Goal: Task Accomplishment & Management: Manage account settings

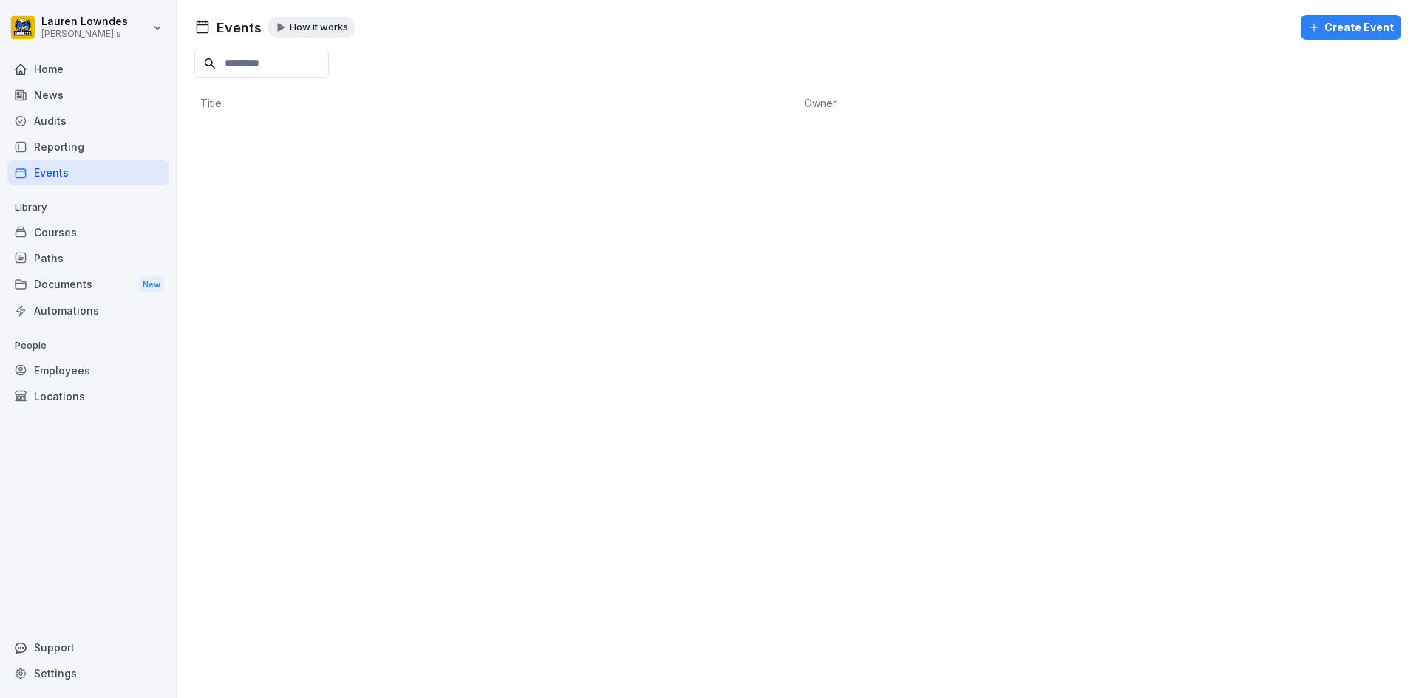
click at [65, 116] on div "Audits" at bounding box center [87, 121] width 161 height 26
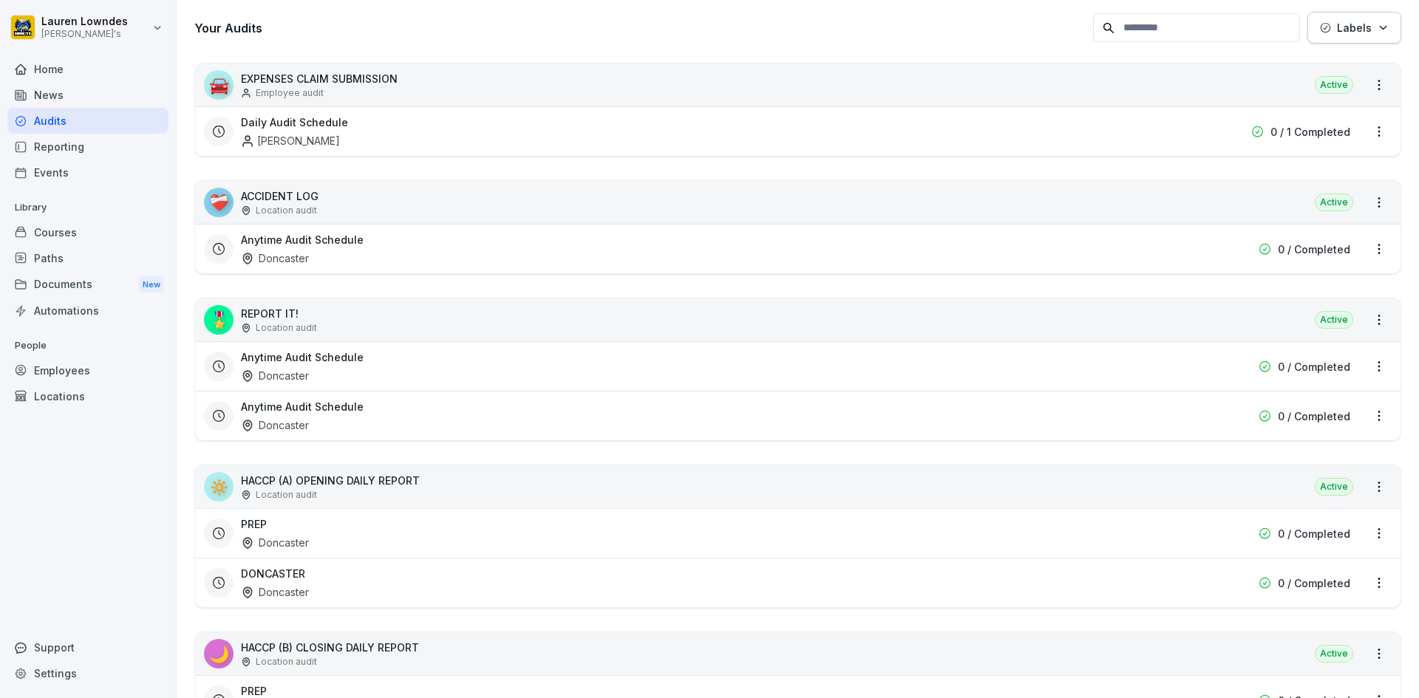
scroll to position [148, 0]
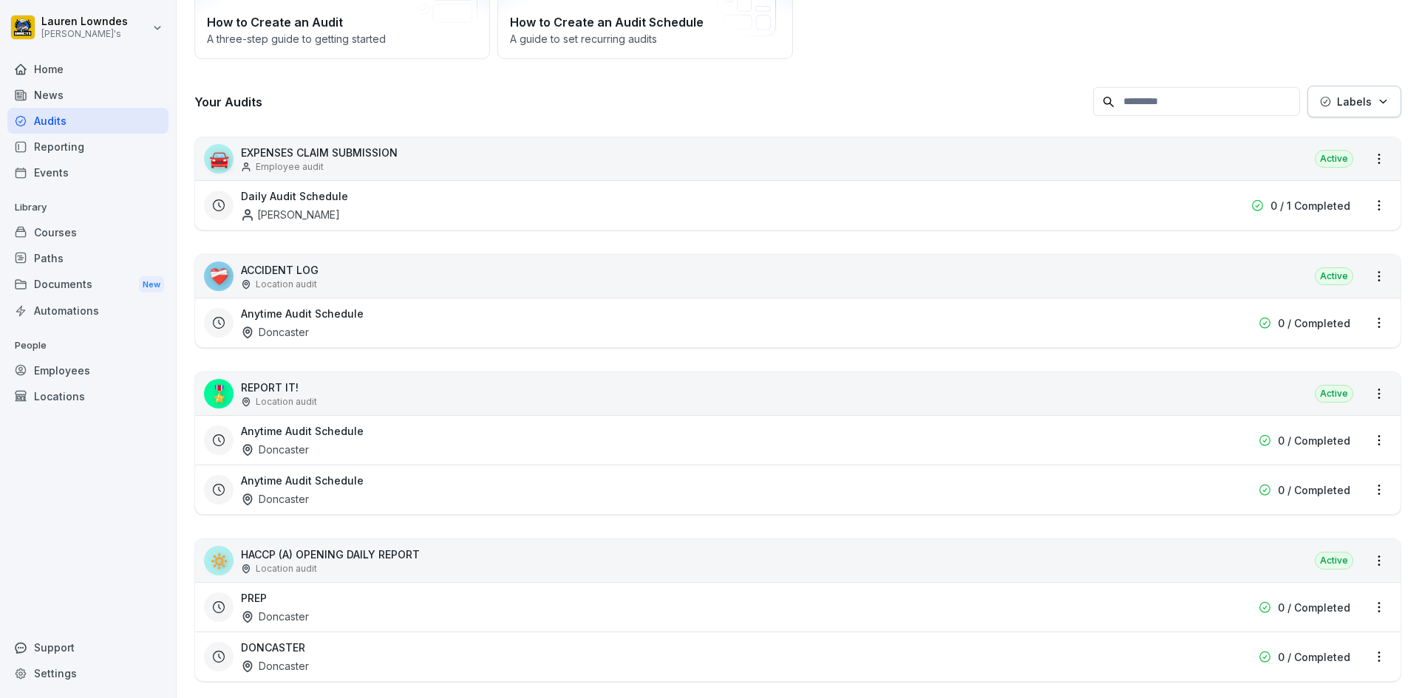
click at [1360, 389] on html "[PERSON_NAME] Smokey's Home News Audits Reporting Events Library Courses Paths …" at bounding box center [709, 349] width 1419 height 698
click at [1286, 429] on div "View all reports" at bounding box center [1321, 421] width 115 height 24
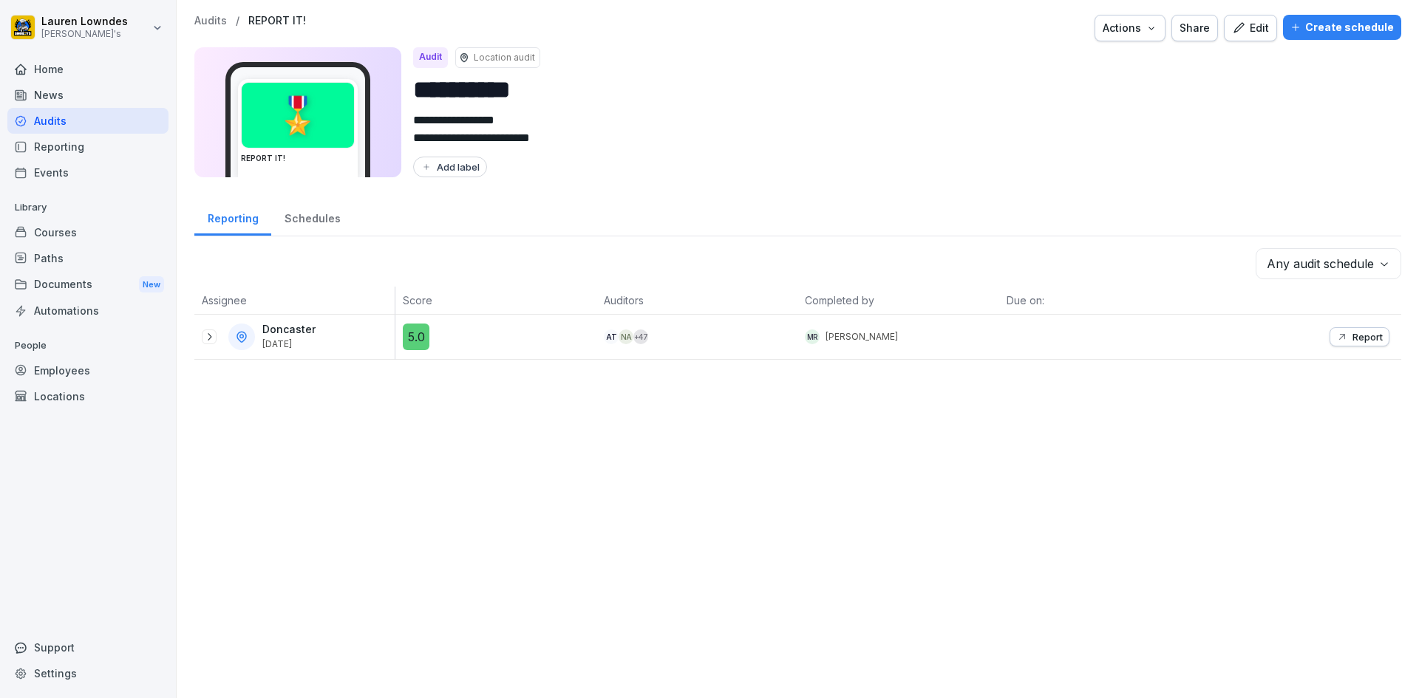
click at [1238, 20] on div "Edit" at bounding box center [1250, 28] width 37 height 16
click at [1317, 28] on div "Create schedule" at bounding box center [1341, 27] width 103 height 16
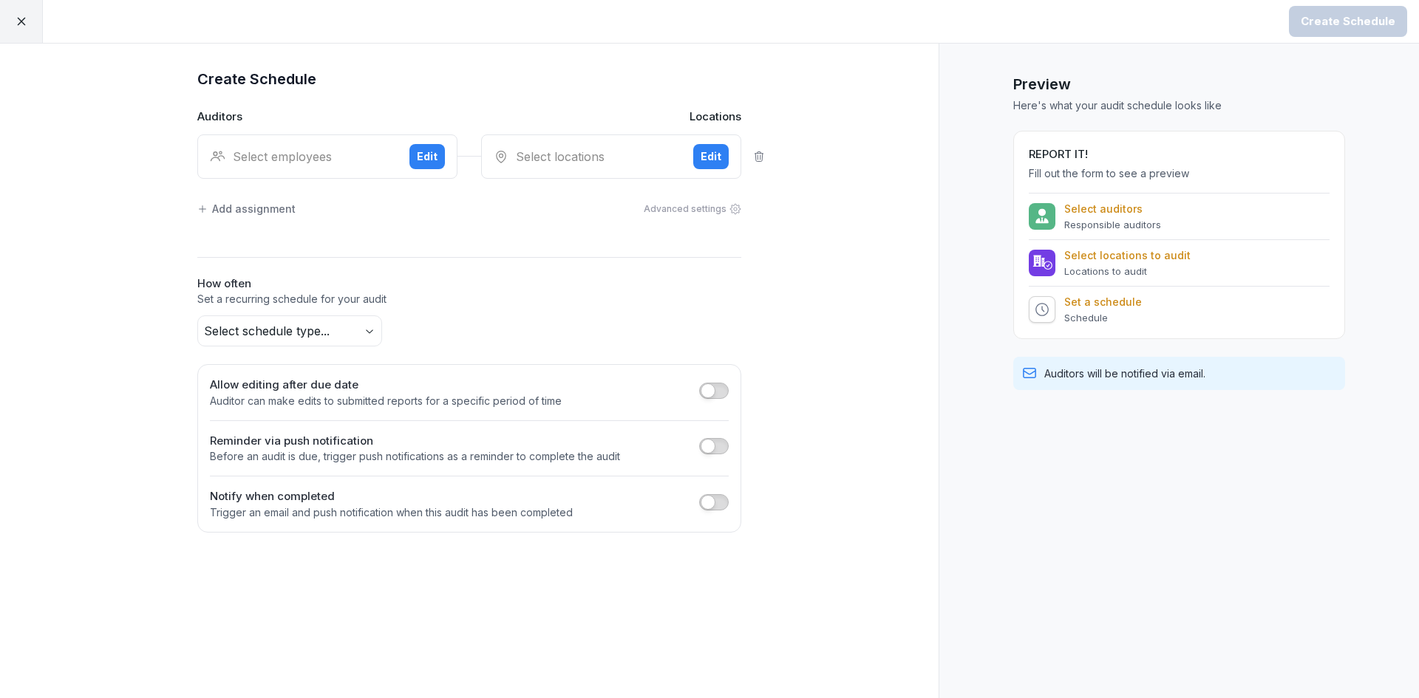
click at [720, 499] on button "button" at bounding box center [714, 502] width 30 height 16
click at [251, 545] on div "Select employees" at bounding box center [278, 548] width 112 height 16
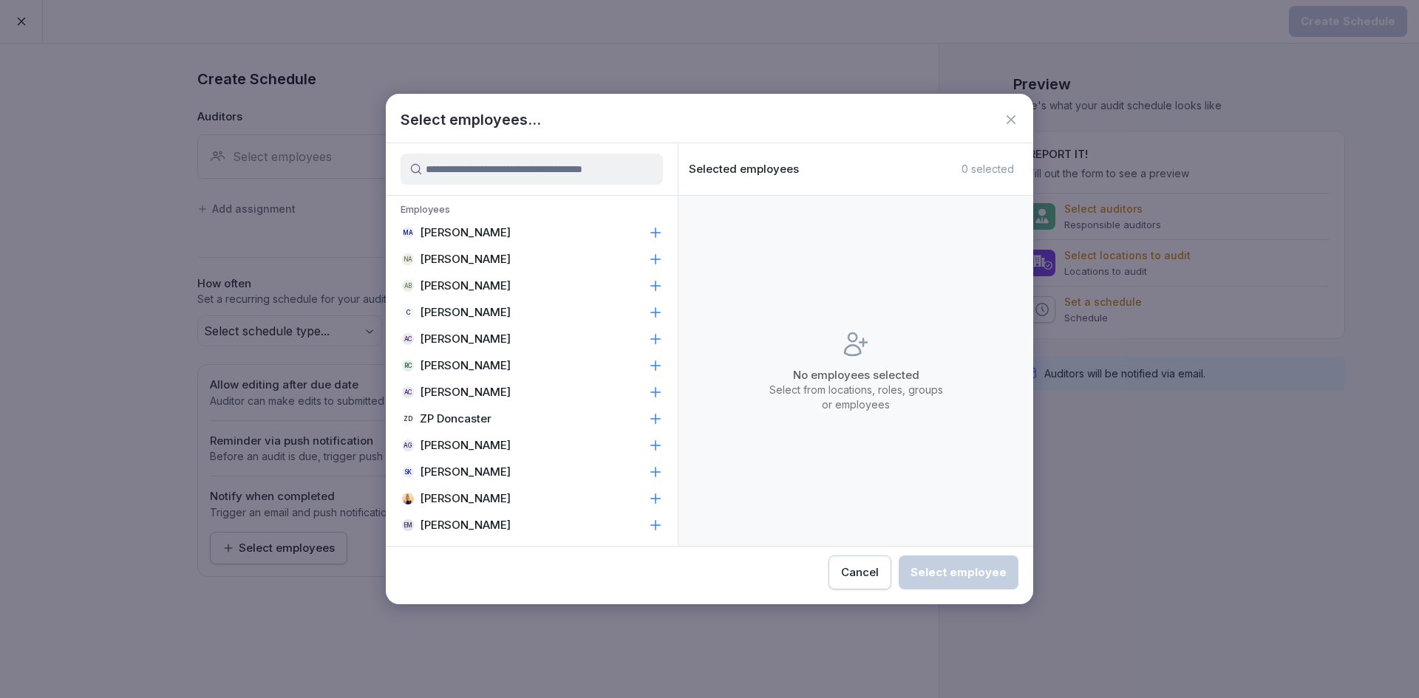
click at [453, 493] on p "[PERSON_NAME]" at bounding box center [465, 498] width 91 height 15
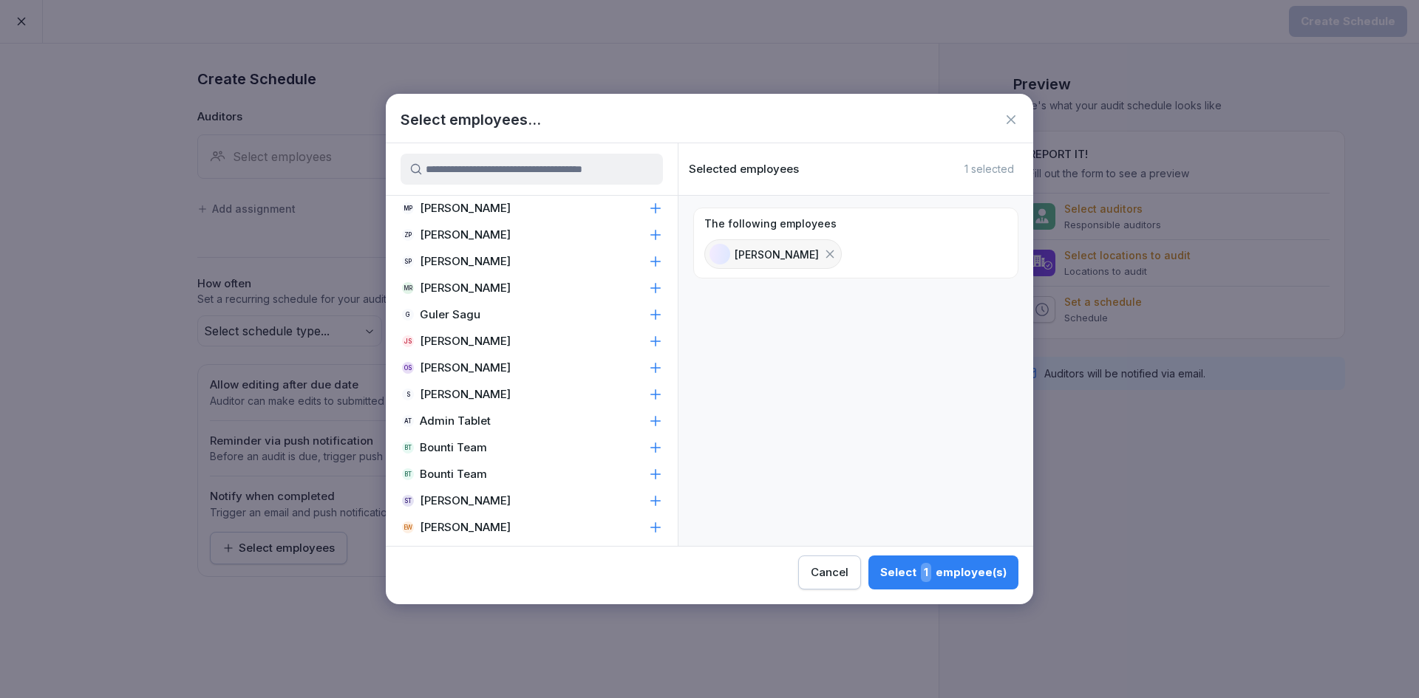
scroll to position [406, 0]
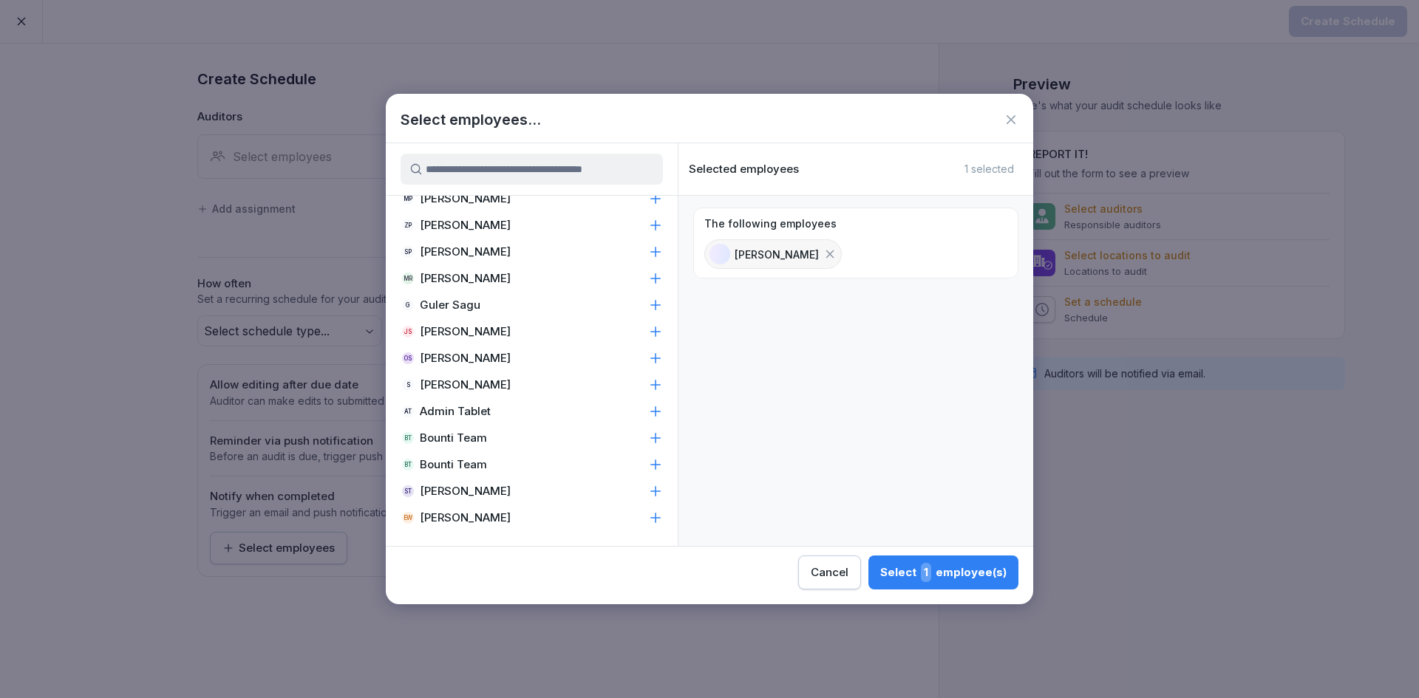
click at [648, 331] on icon at bounding box center [655, 331] width 15 height 15
click at [648, 495] on icon at bounding box center [655, 491] width 15 height 15
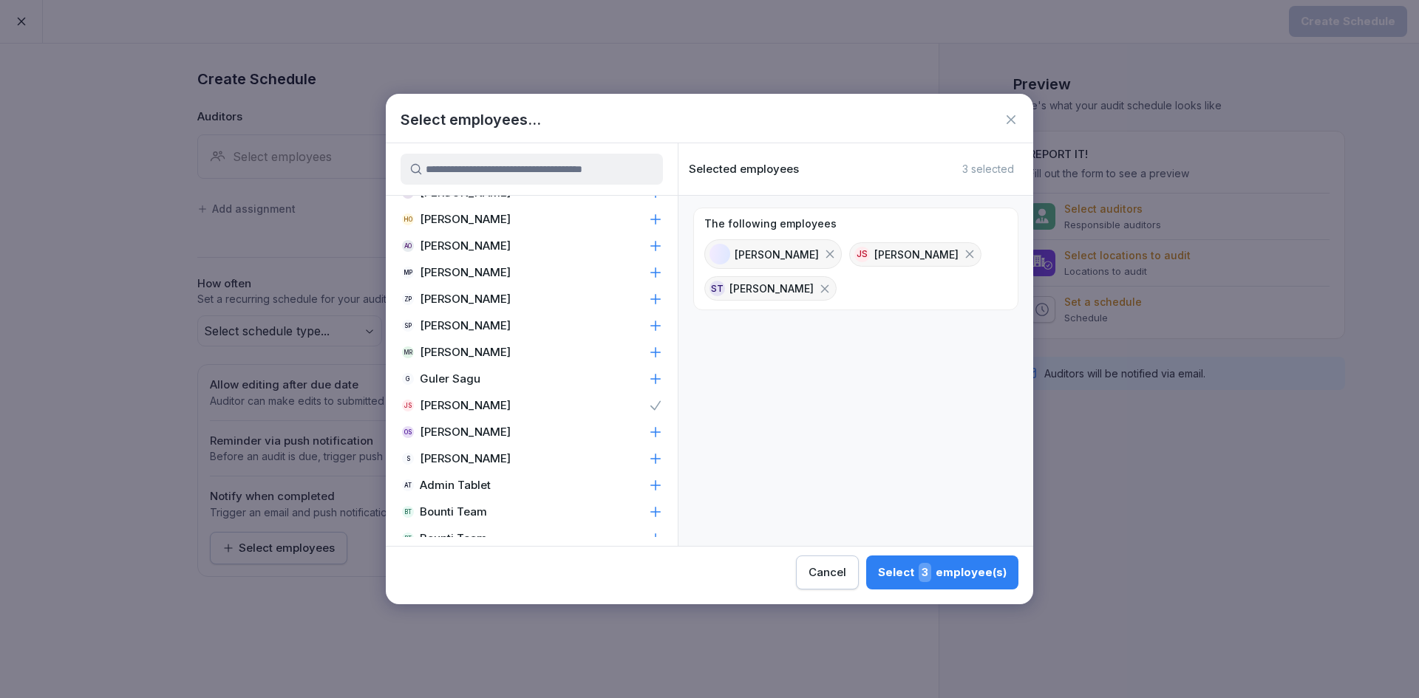
click at [648, 300] on icon at bounding box center [655, 299] width 15 height 15
click at [890, 565] on div "Select 4 employee(s)" at bounding box center [941, 572] width 129 height 19
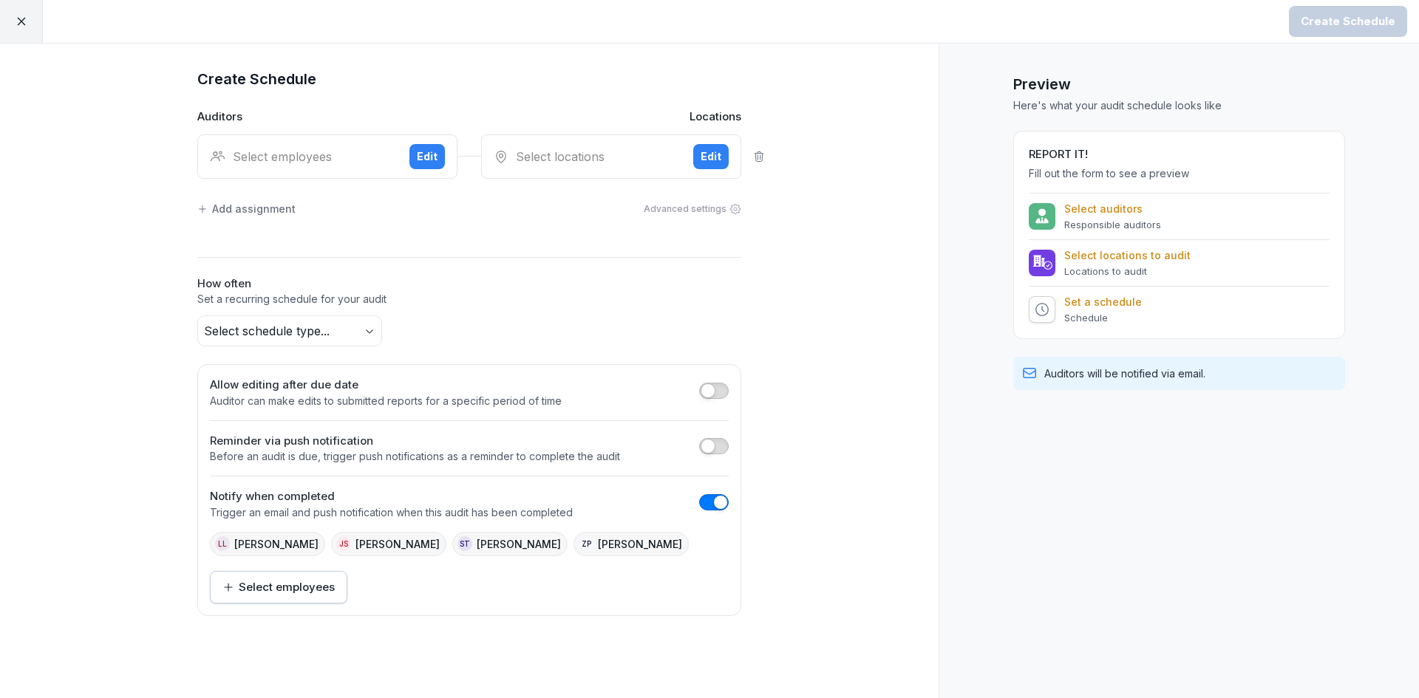
click at [31, 17] on div at bounding box center [21, 21] width 43 height 43
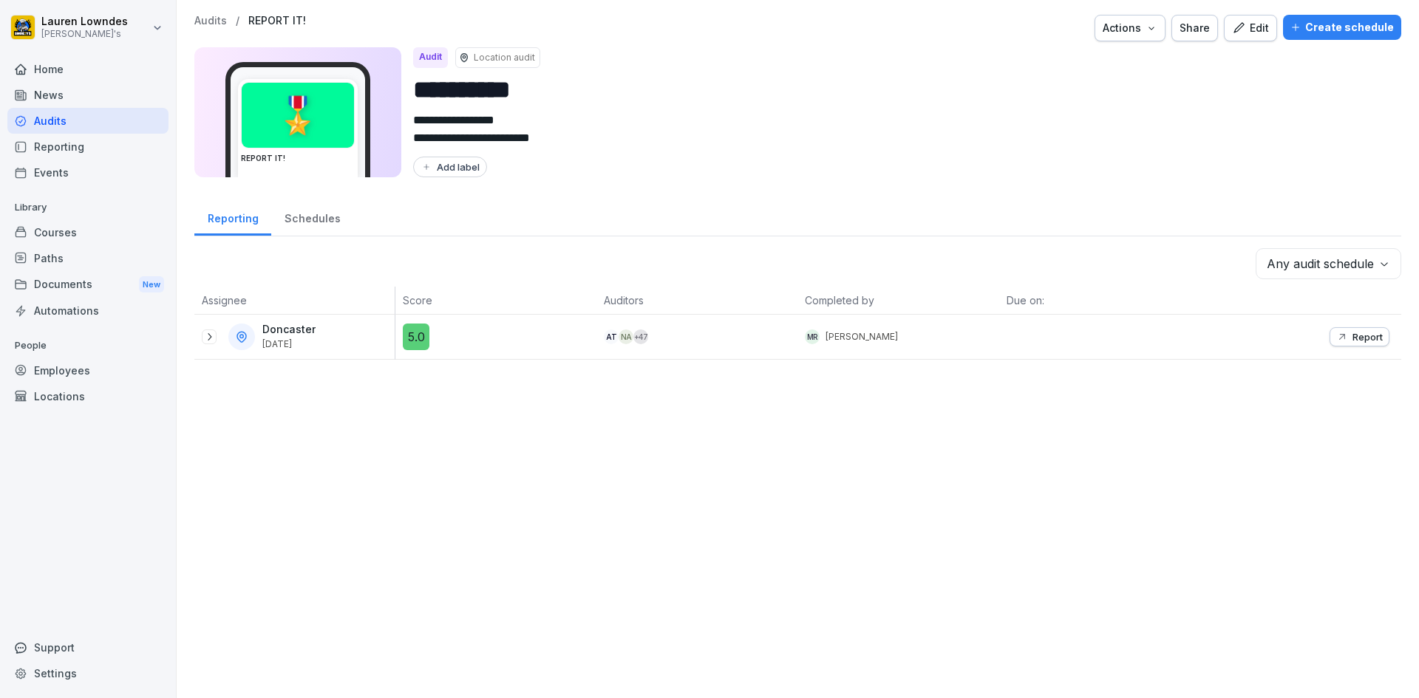
click at [1360, 339] on p "Report" at bounding box center [1367, 337] width 30 height 12
click at [216, 330] on div "Doncaster [DATE]" at bounding box center [298, 337] width 193 height 27
click at [211, 345] on div "Doncaster [DATE]" at bounding box center [298, 337] width 193 height 27
click at [209, 335] on icon at bounding box center [209, 337] width 12 height 12
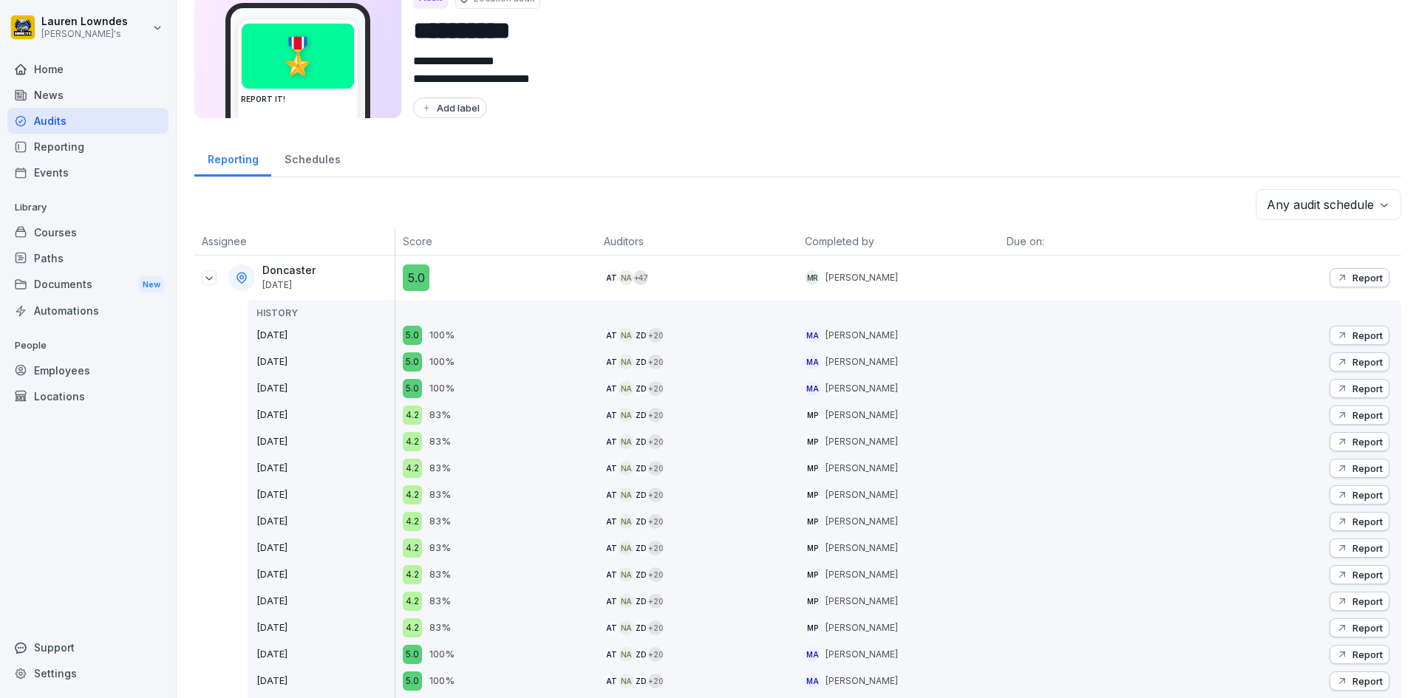
scroll to position [52, 0]
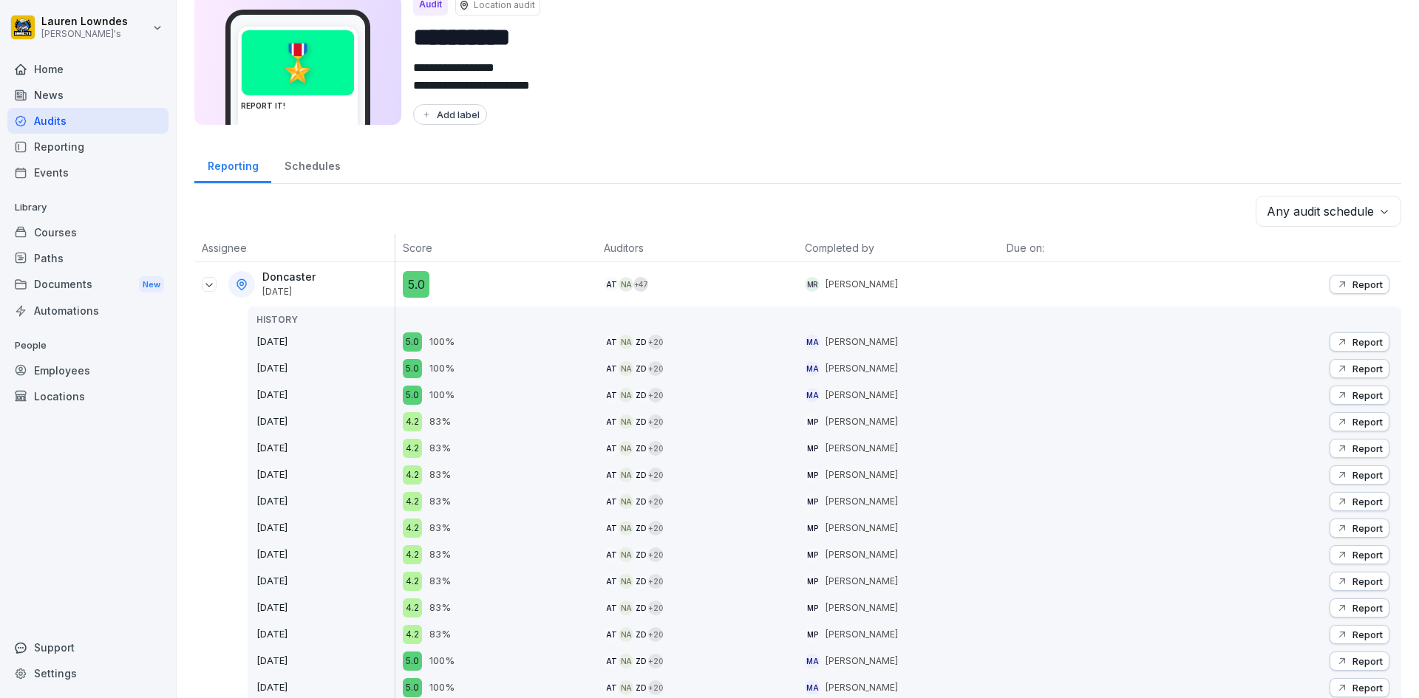
click at [590, 287] on div "5.0" at bounding box center [500, 284] width 194 height 27
click at [842, 290] on p "[PERSON_NAME]" at bounding box center [861, 284] width 72 height 13
click at [1317, 285] on div "Report Report Report Report Report Report Report Report Report Report Report Re…" at bounding box center [1300, 540] width 201 height 557
click at [1336, 289] on icon "button" at bounding box center [1342, 285] width 12 height 12
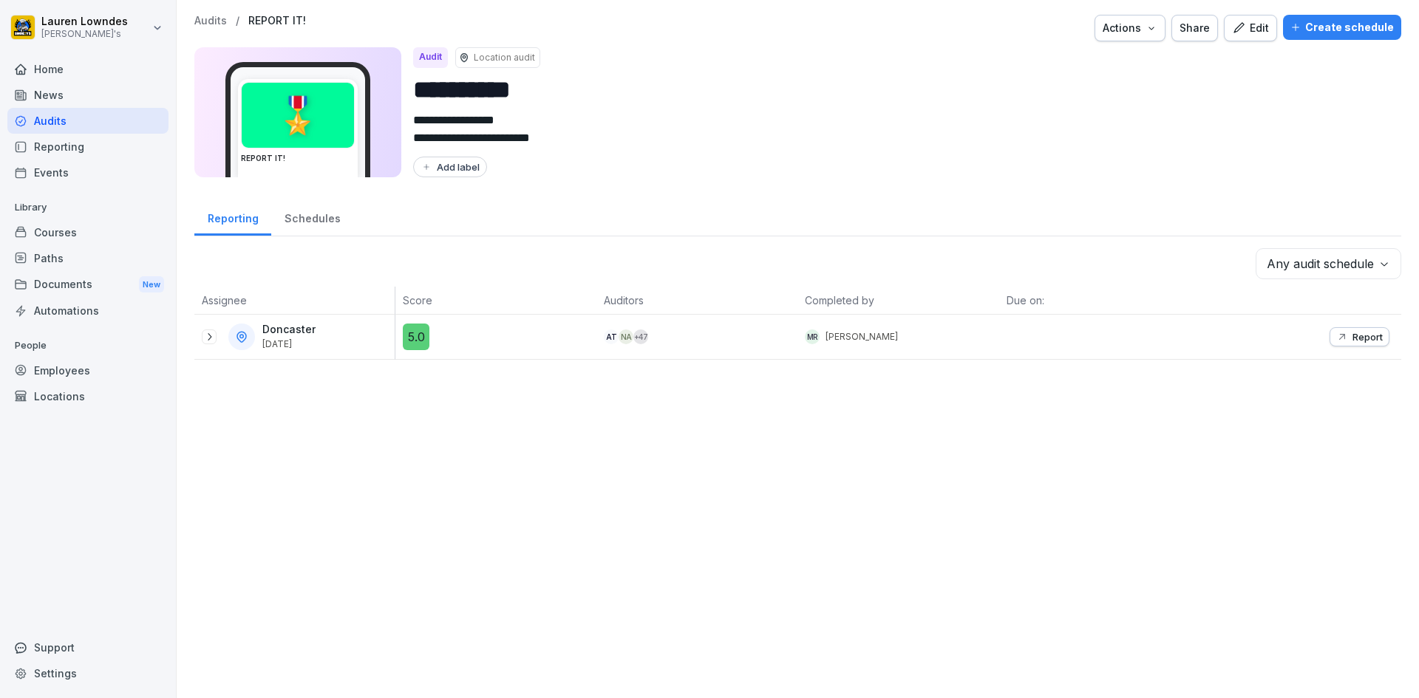
click at [1235, 26] on icon "button" at bounding box center [1238, 27] width 10 height 10
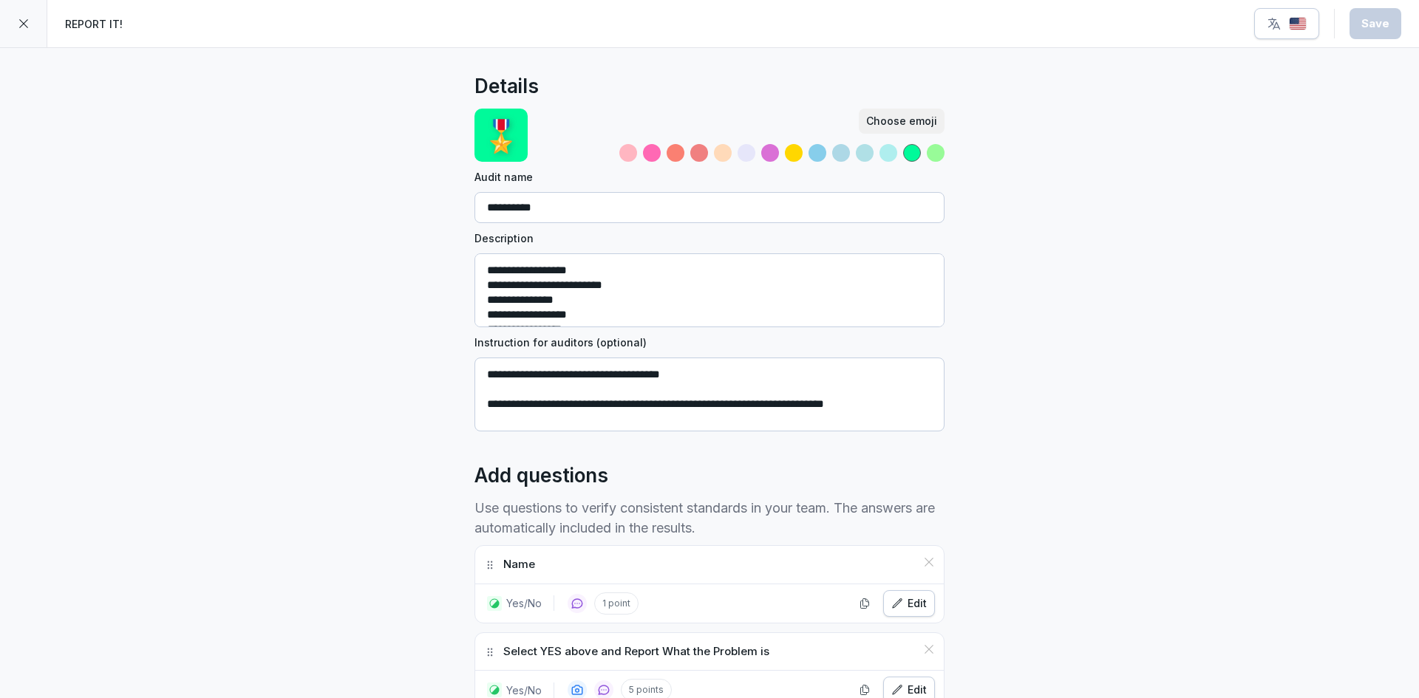
click at [24, 41] on div at bounding box center [23, 23] width 47 height 47
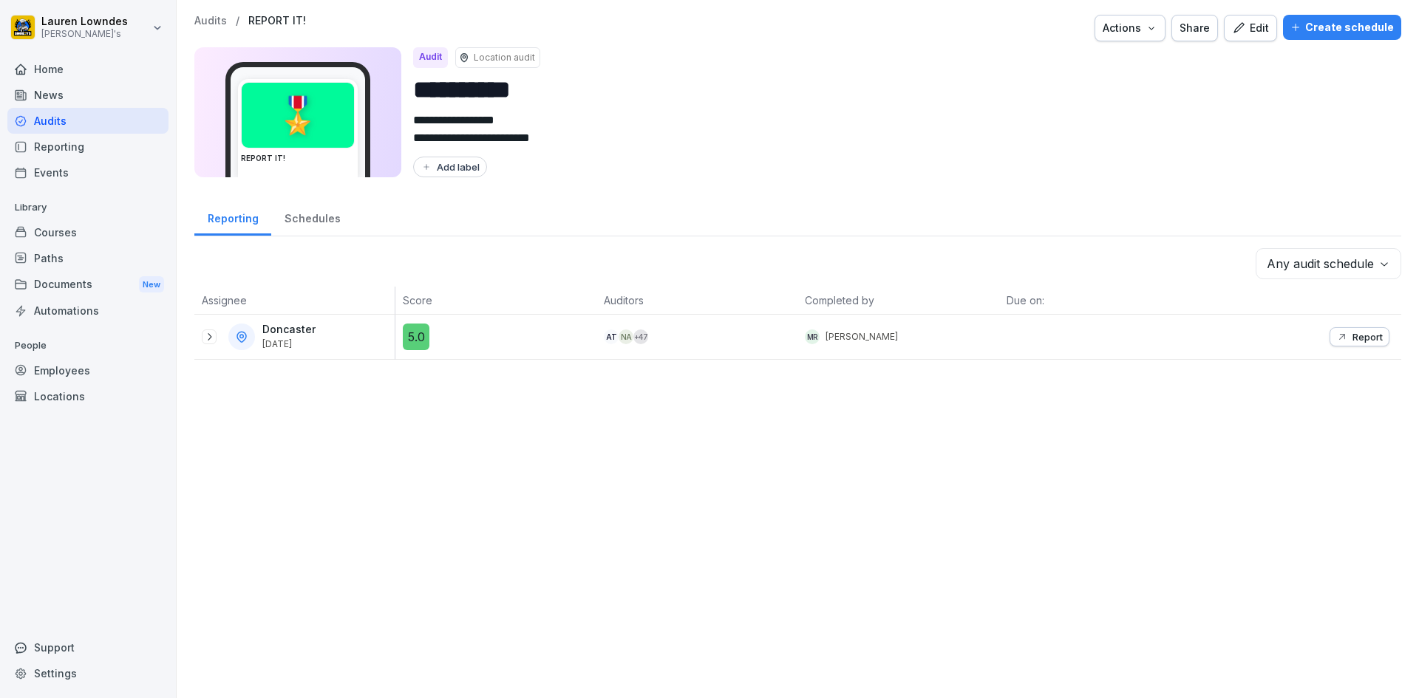
click at [1325, 30] on div "Create schedule" at bounding box center [1341, 27] width 103 height 16
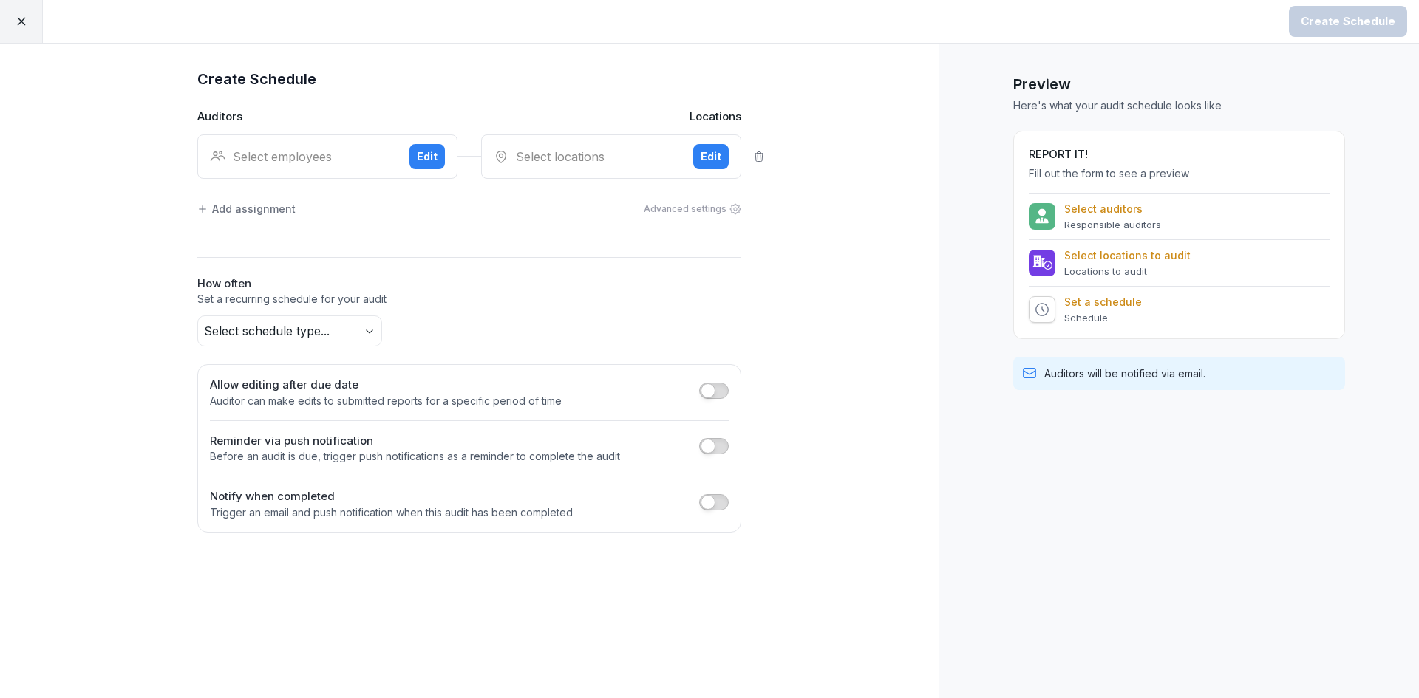
click at [703, 505] on span "button" at bounding box center [707, 502] width 15 height 15
click at [231, 543] on icon "button" at bounding box center [228, 548] width 12 height 12
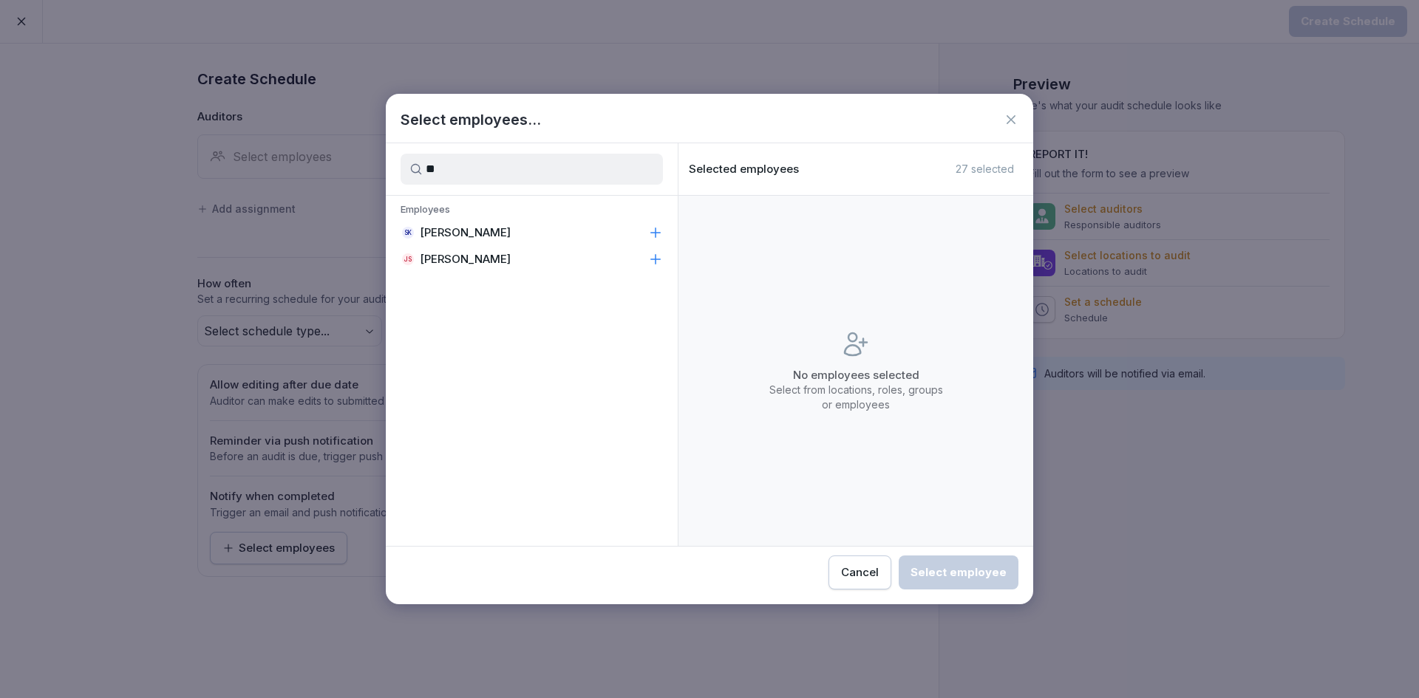
click at [655, 267] on div "JS [PERSON_NAME]" at bounding box center [532, 259] width 292 height 27
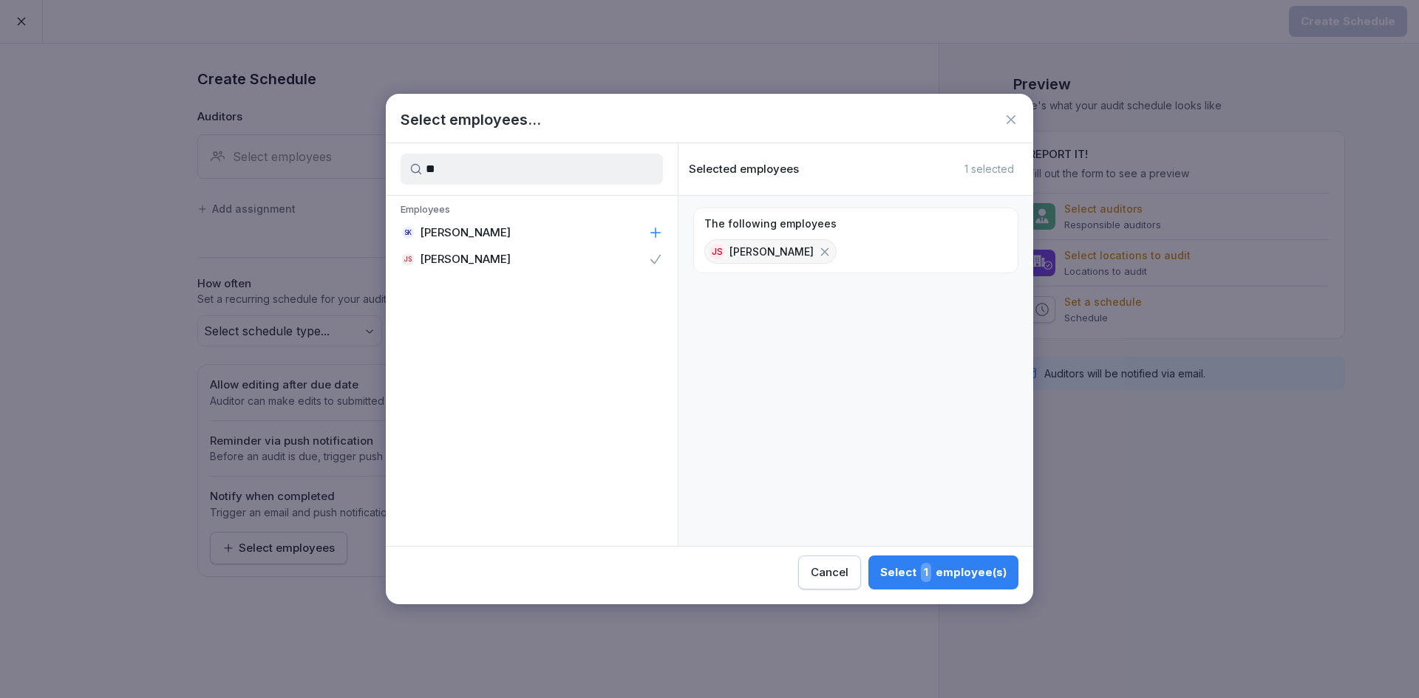
drag, startPoint x: 545, startPoint y: 180, endPoint x: 395, endPoint y: 183, distance: 150.8
click at [395, 183] on div "**" at bounding box center [532, 169] width 292 height 52
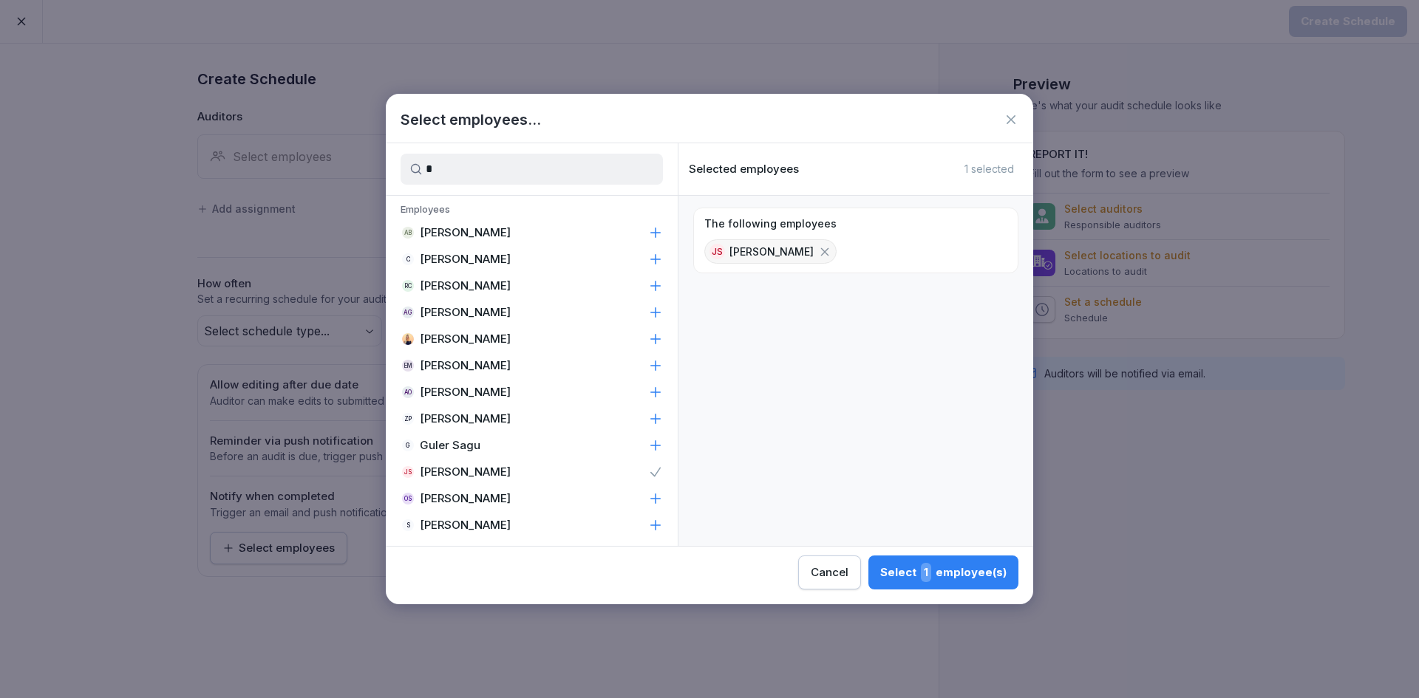
type input "*"
click at [648, 334] on icon at bounding box center [655, 339] width 15 height 15
drag, startPoint x: 559, startPoint y: 185, endPoint x: 444, endPoint y: 174, distance: 115.1
click at [446, 176] on div "*" at bounding box center [532, 169] width 292 height 52
click at [443, 174] on input "*" at bounding box center [531, 169] width 262 height 31
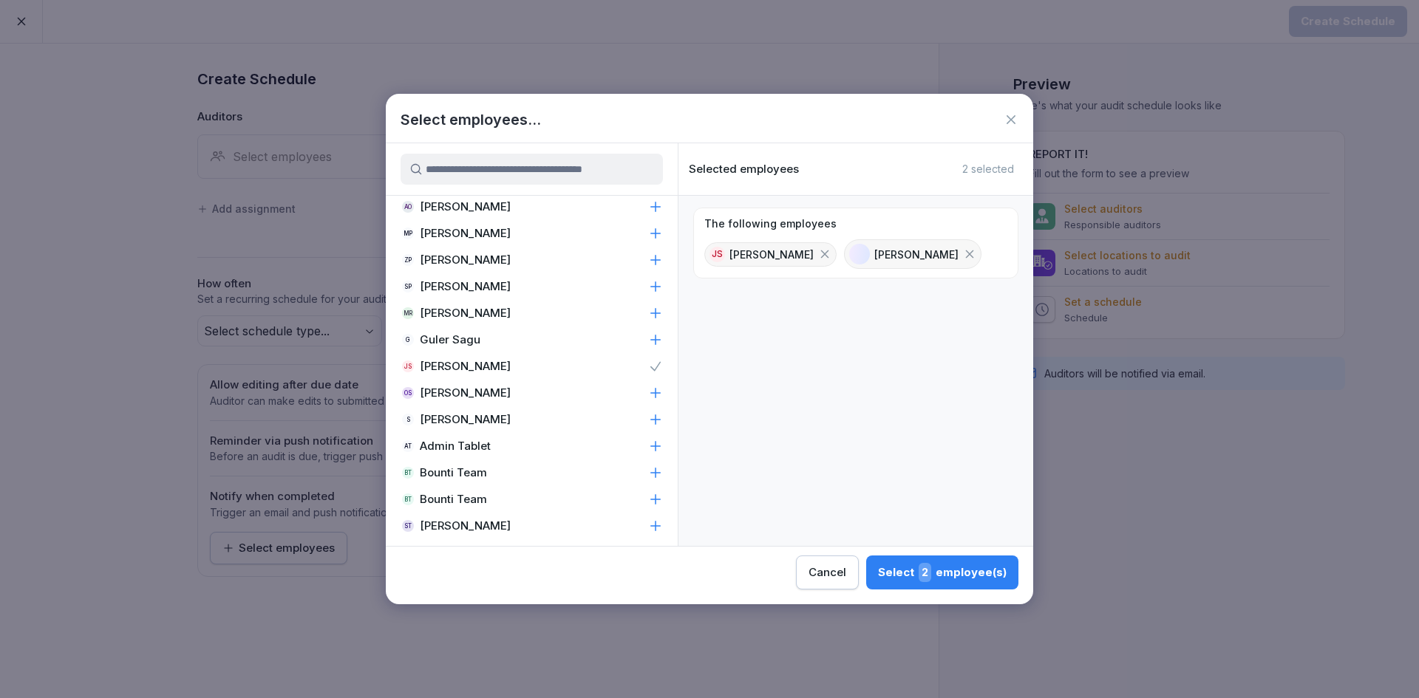
scroll to position [406, 0]
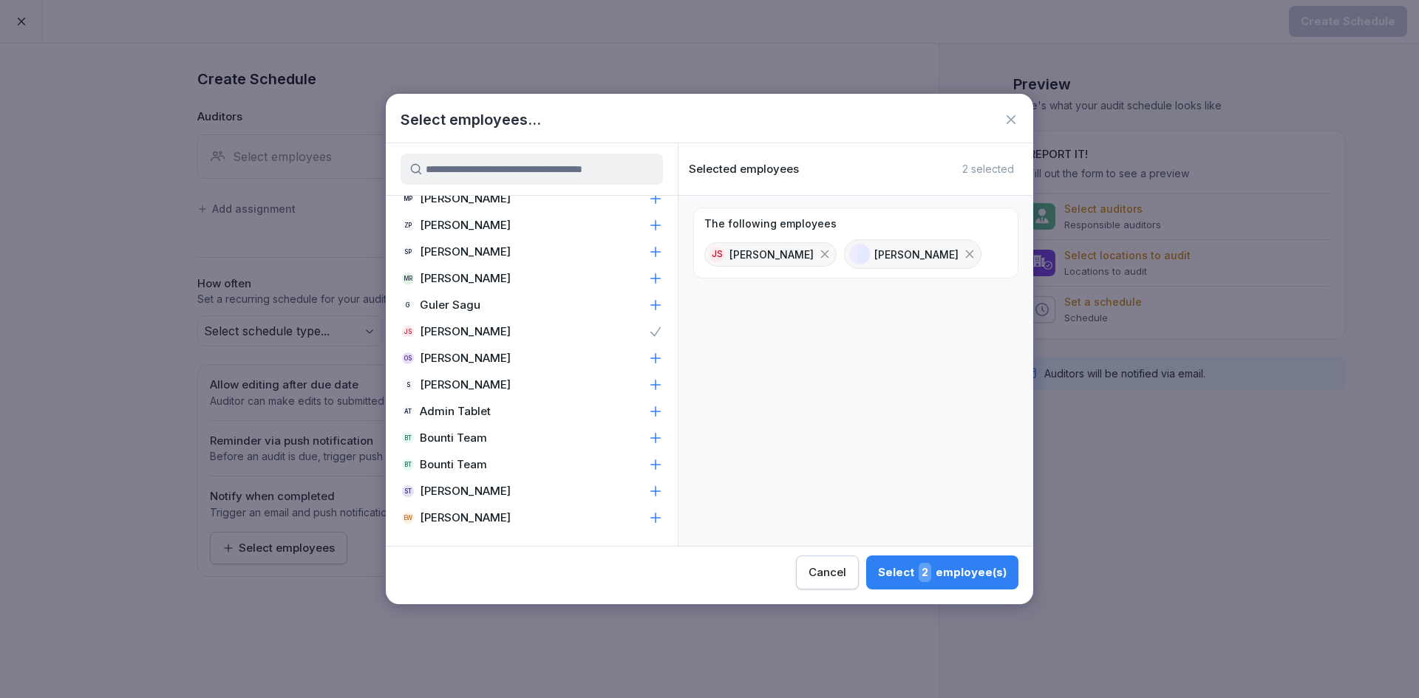
click at [648, 495] on icon at bounding box center [655, 491] width 15 height 15
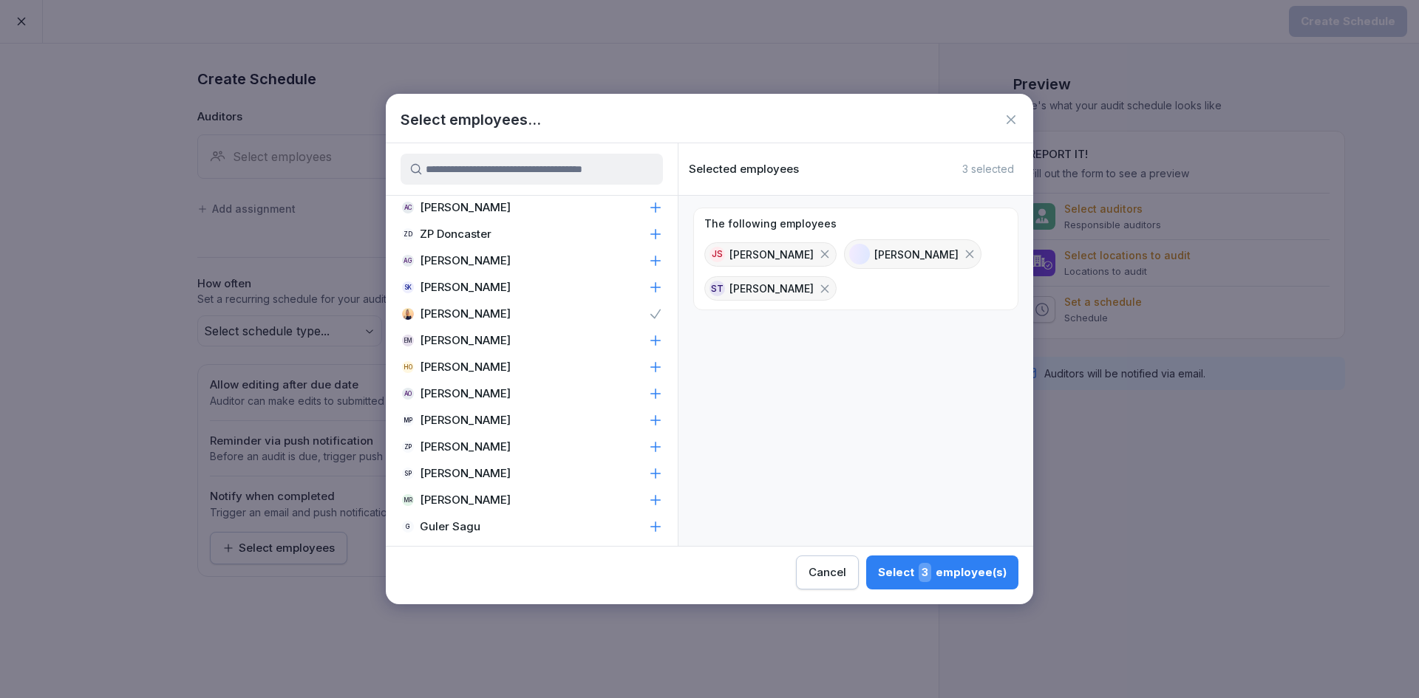
click at [648, 443] on icon at bounding box center [655, 447] width 15 height 15
click at [909, 560] on button "Select 4 employee(s)" at bounding box center [941, 573] width 153 height 34
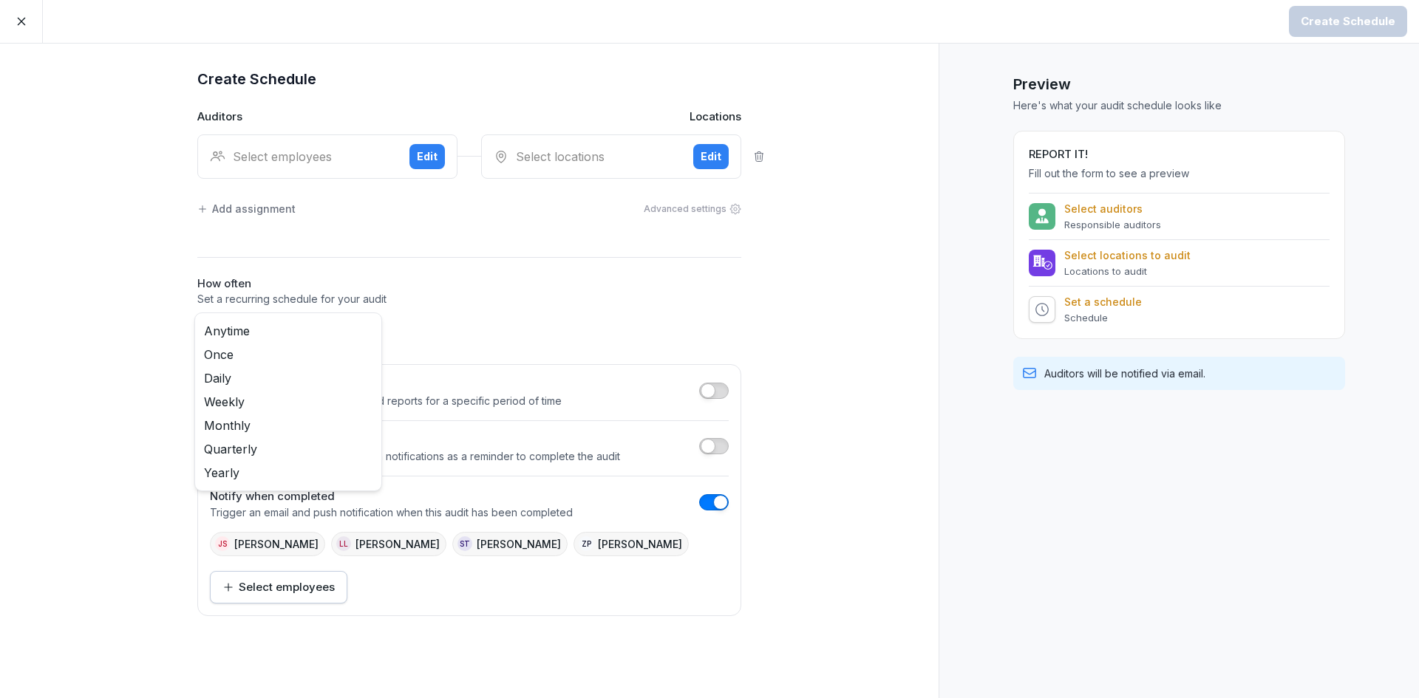
click at [375, 326] on body "Create Schedule Create Schedule Auditors Locations Select employees Edit Select…" at bounding box center [709, 349] width 1419 height 698
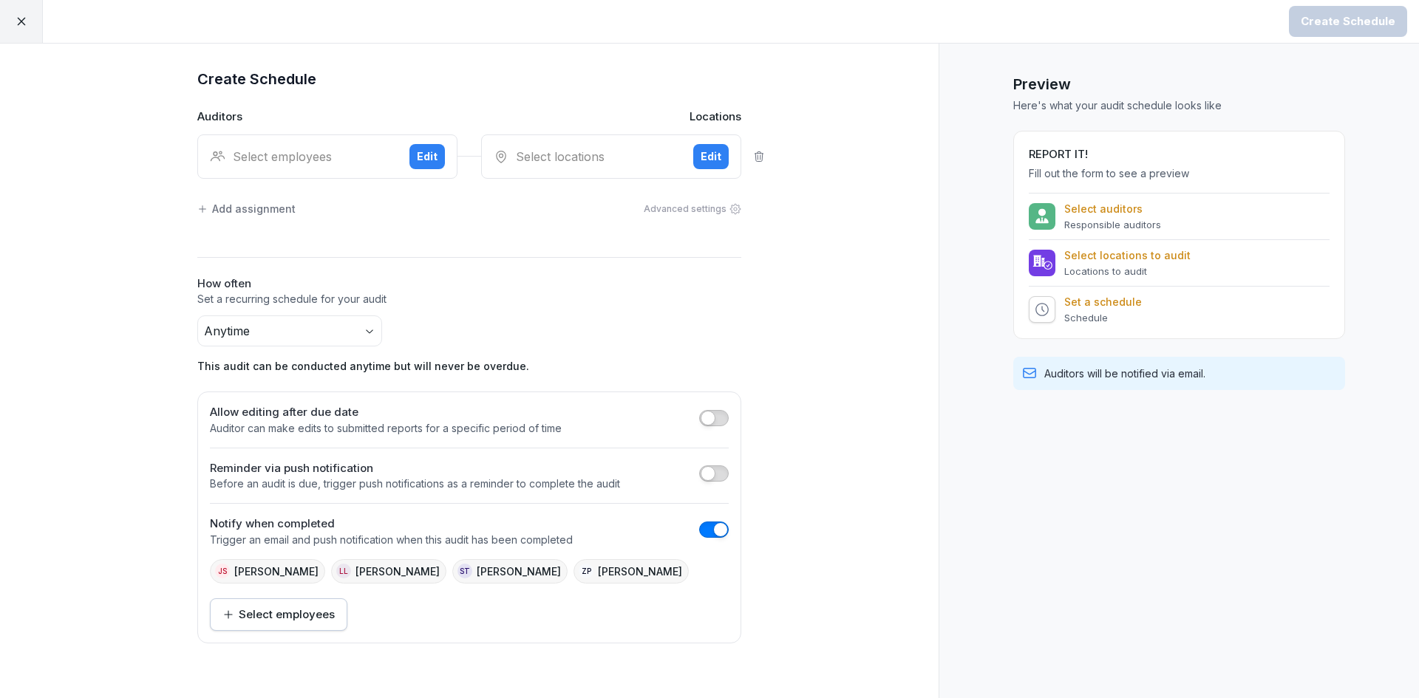
click at [420, 154] on div "Edit" at bounding box center [427, 157] width 21 height 16
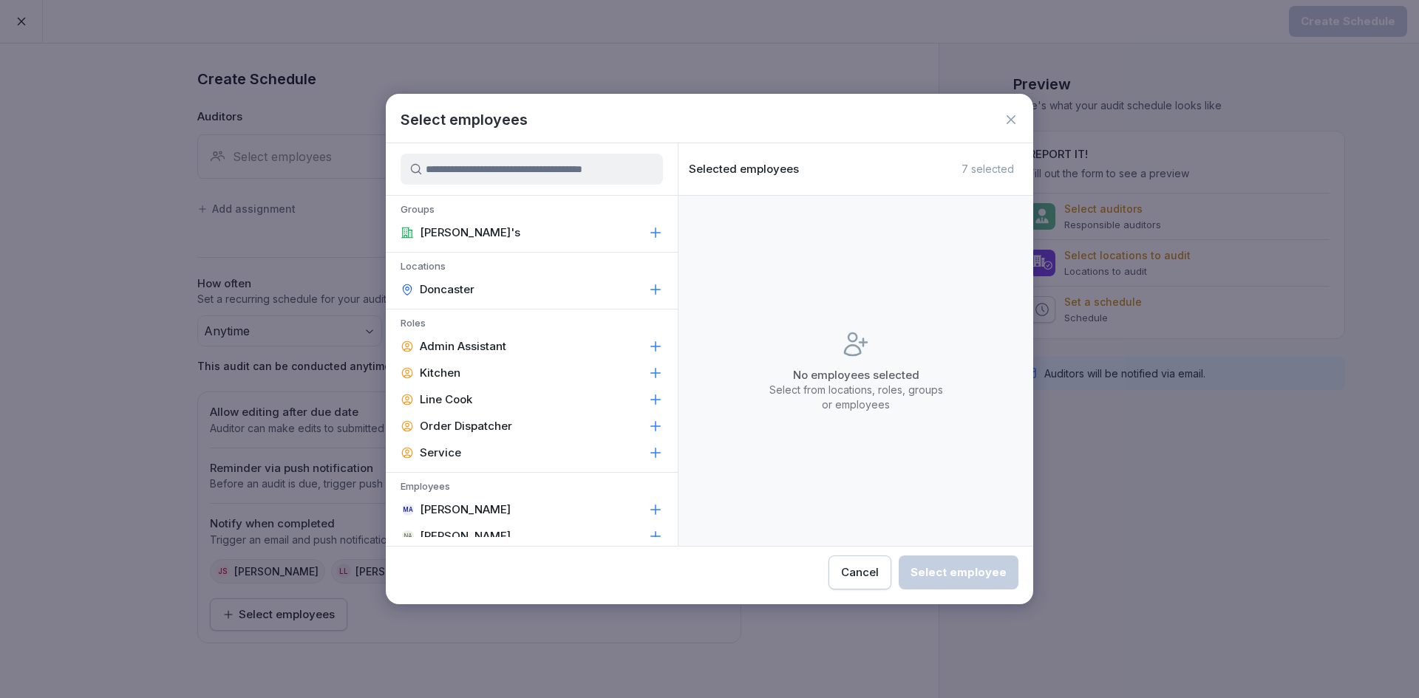
click at [648, 231] on icon at bounding box center [655, 232] width 15 height 15
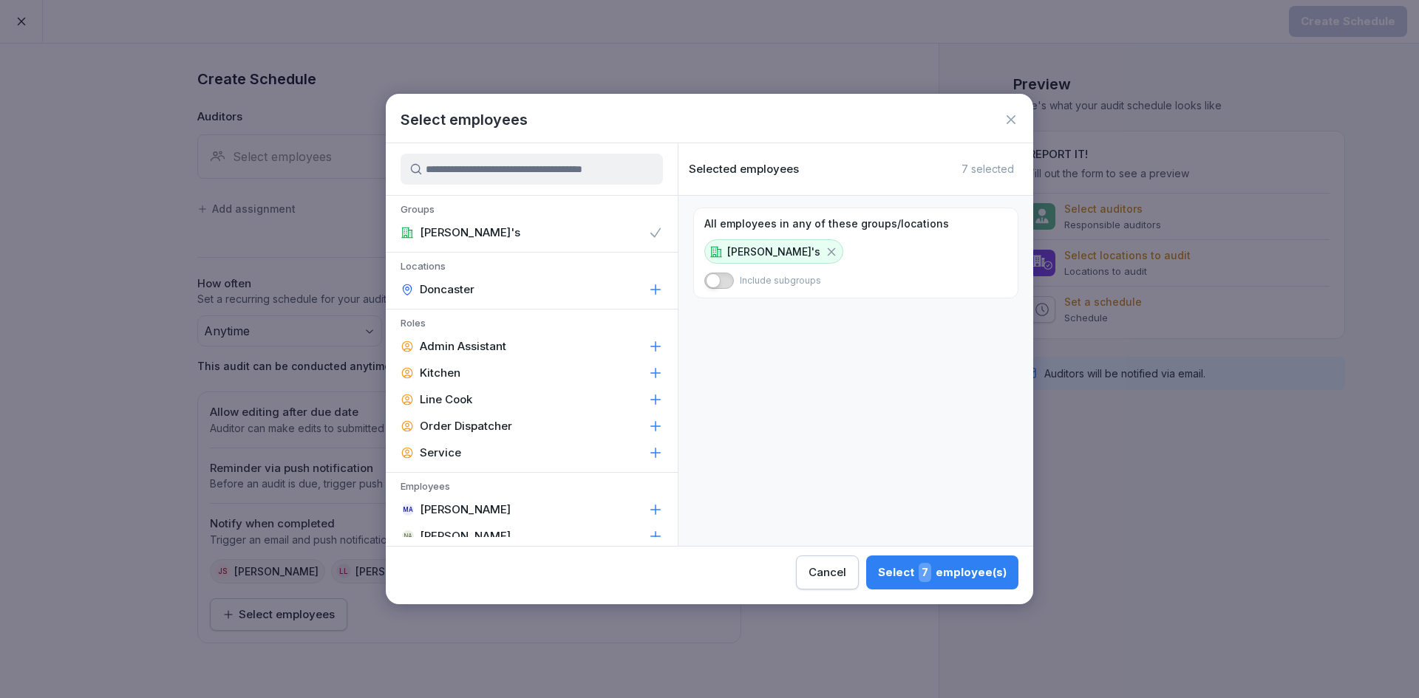
click at [648, 288] on icon at bounding box center [655, 289] width 15 height 15
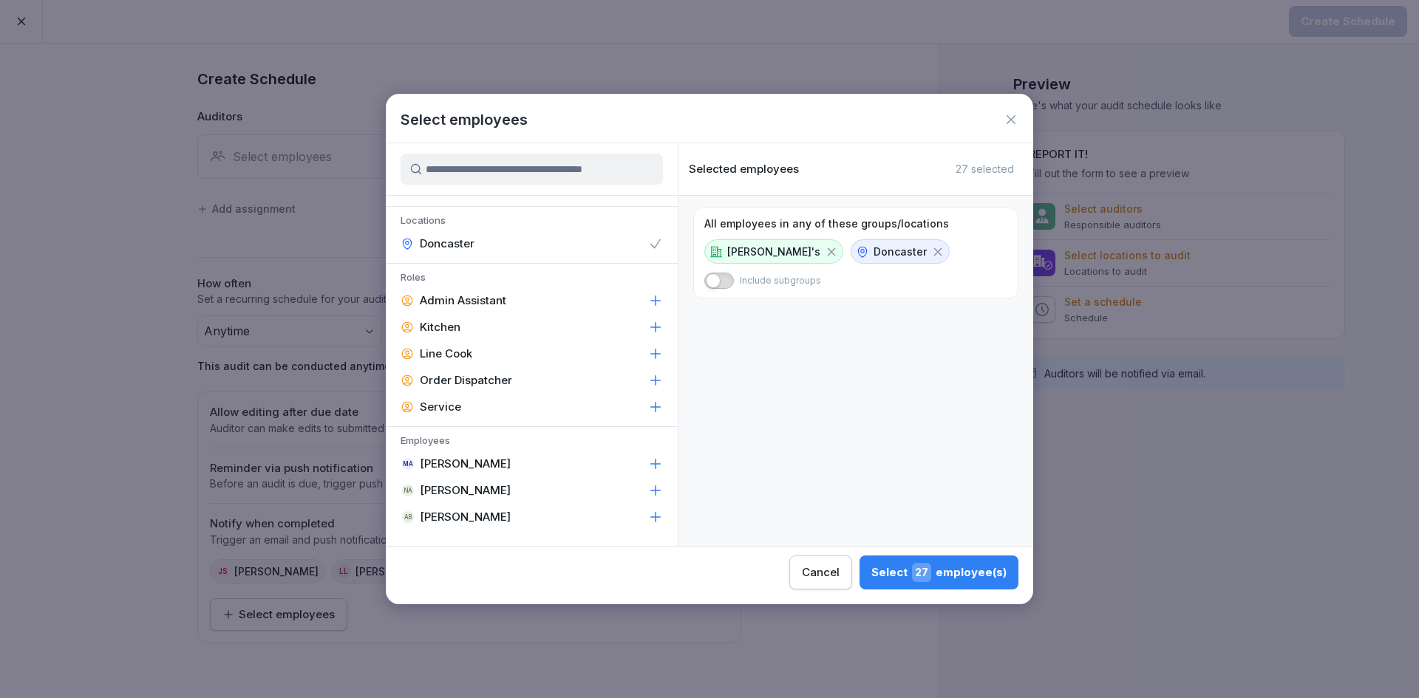
scroll to position [0, 0]
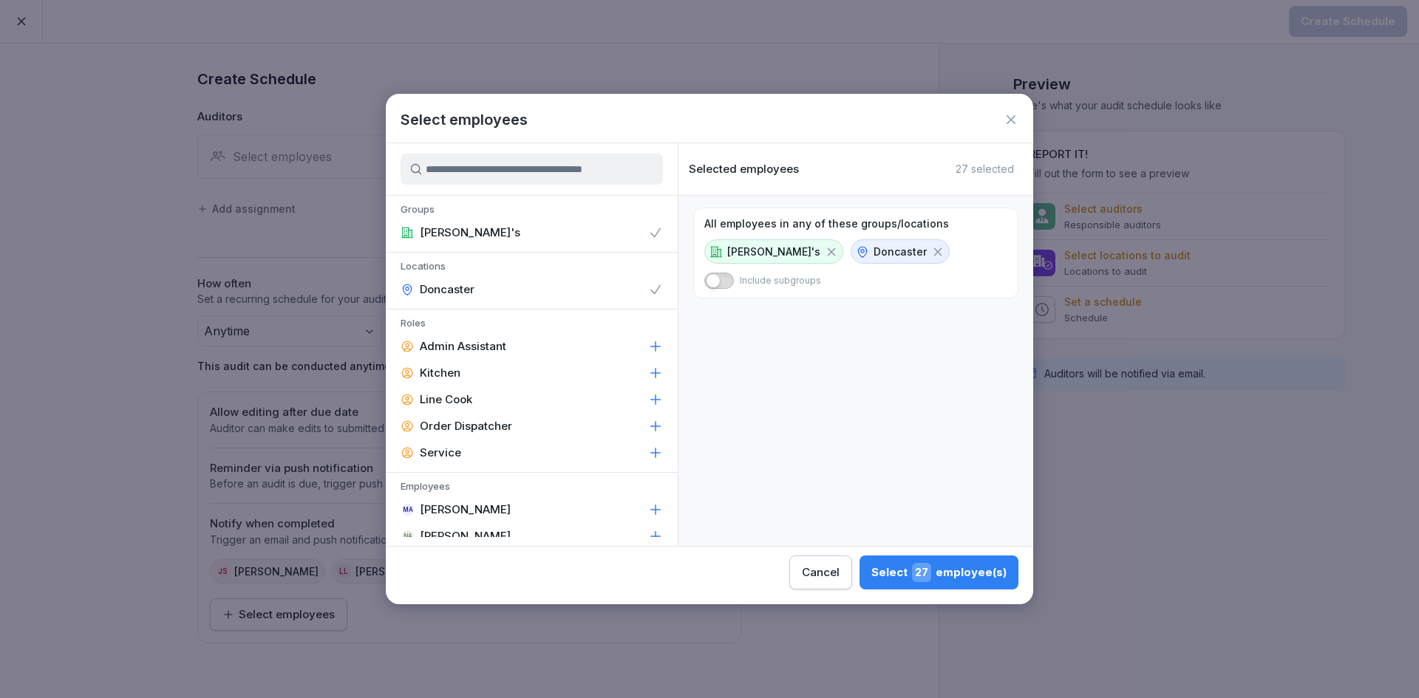
click at [970, 581] on div "Select 27 employee(s)" at bounding box center [938, 572] width 135 height 19
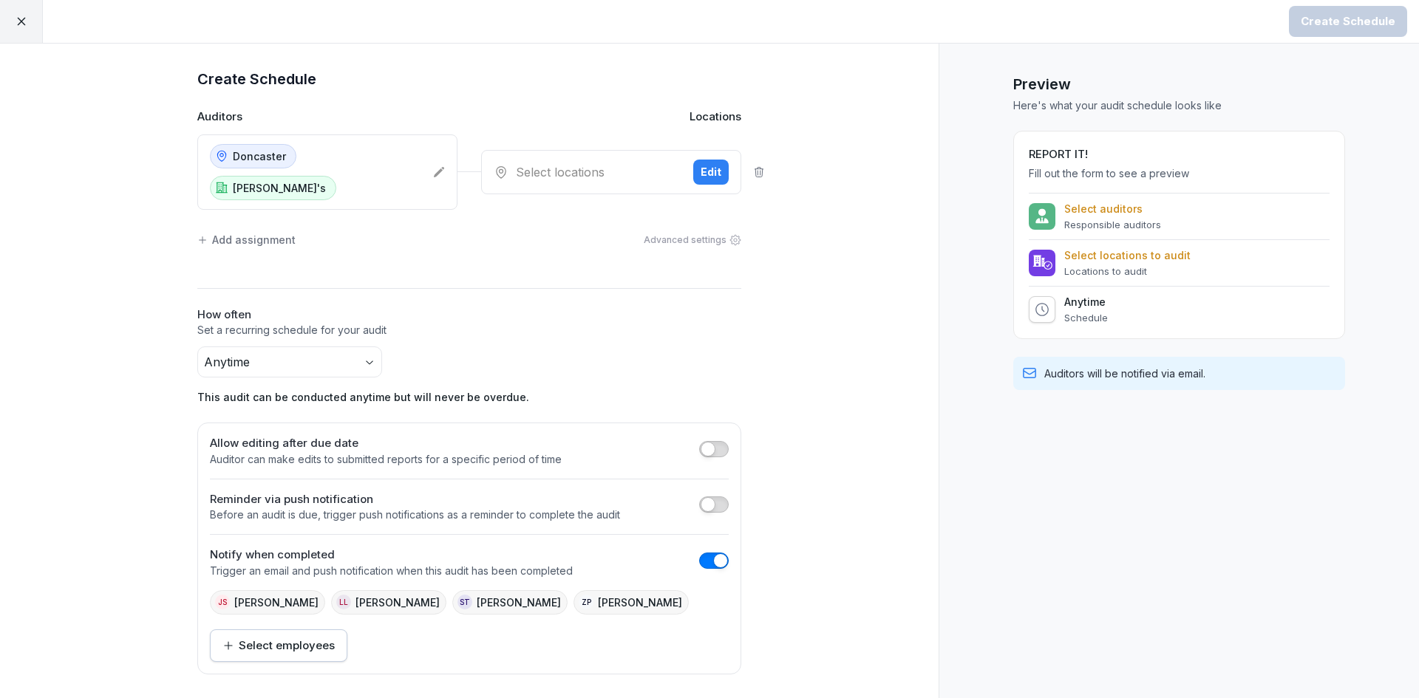
click at [705, 164] on div "Edit" at bounding box center [710, 172] width 21 height 16
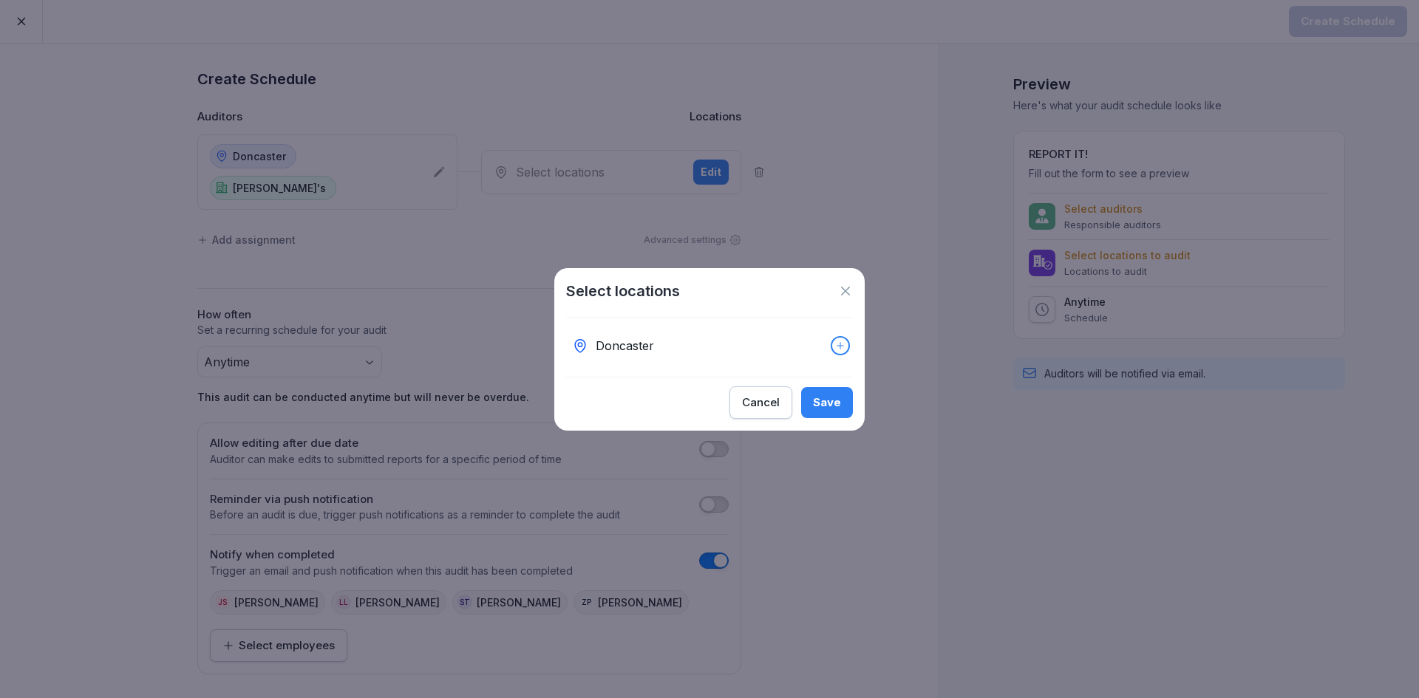
click at [835, 344] on icon at bounding box center [840, 346] width 10 height 10
click at [825, 405] on div "Save" at bounding box center [827, 403] width 28 height 16
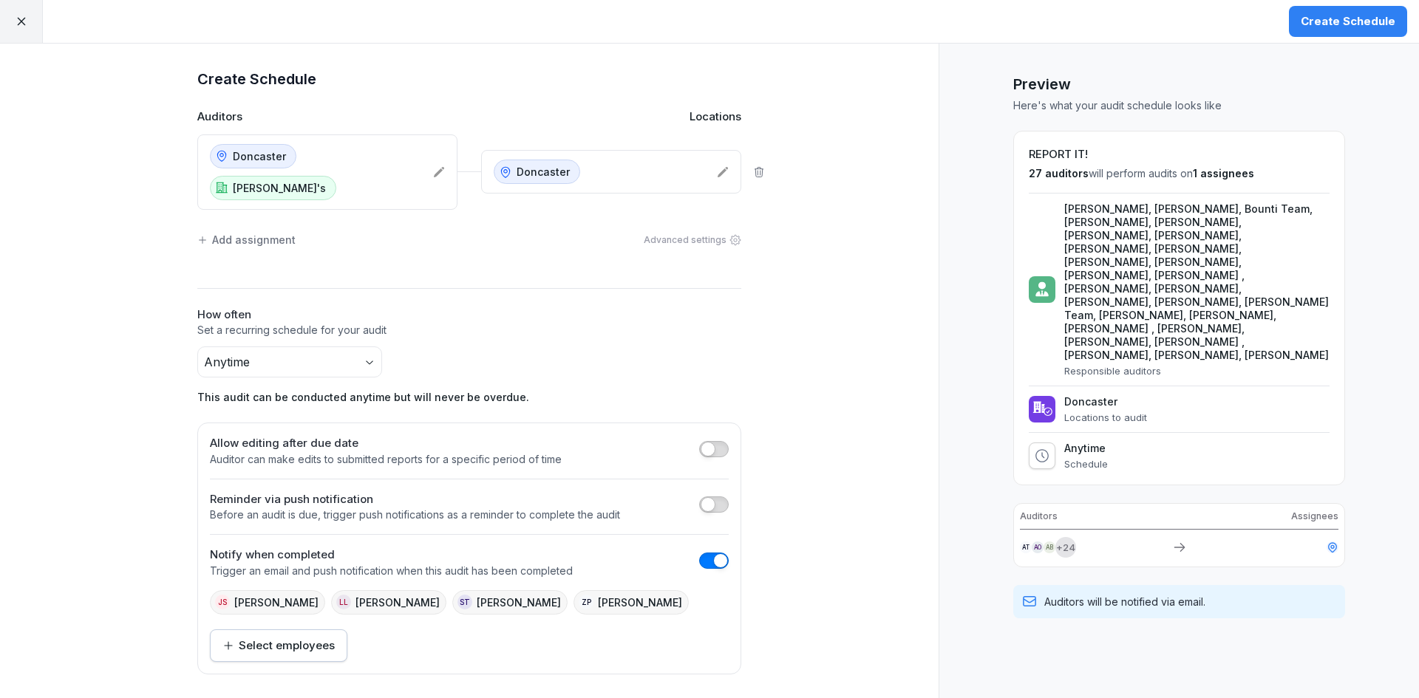
click at [725, 166] on icon at bounding box center [723, 172] width 12 height 12
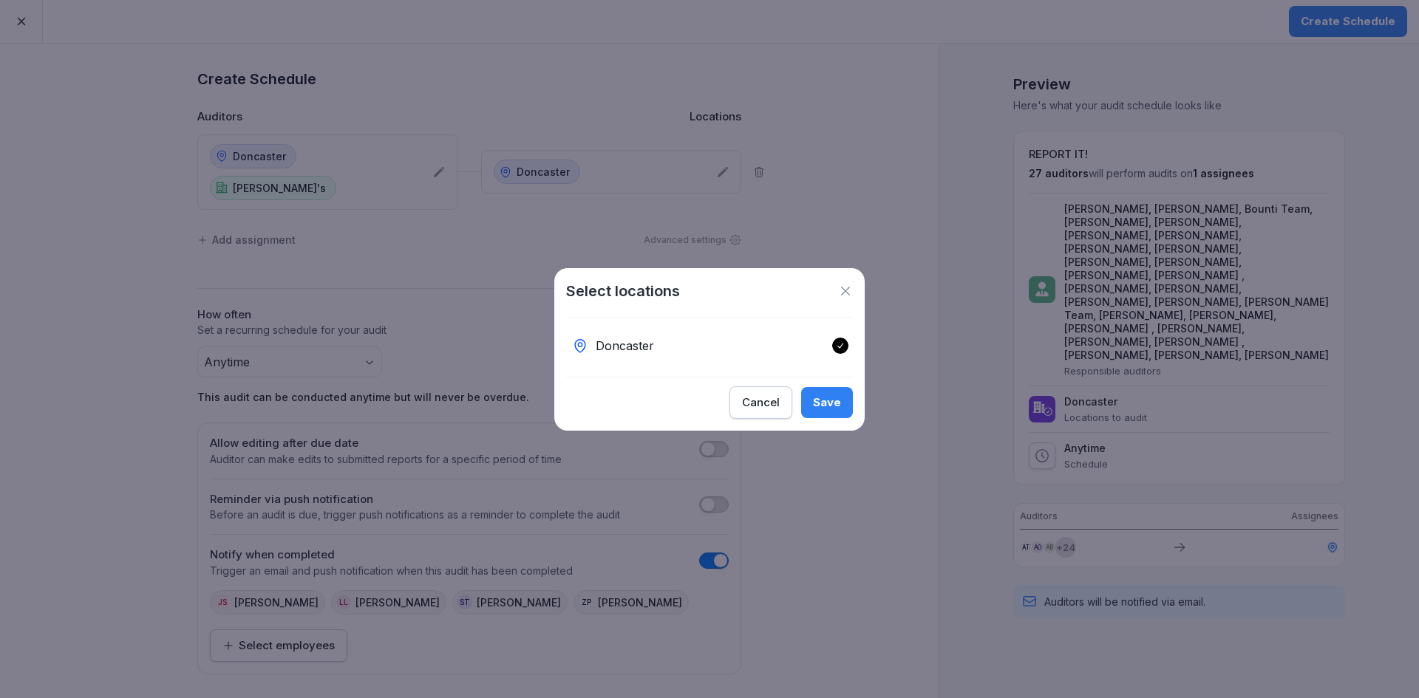
click at [825, 410] on div "Save" at bounding box center [827, 403] width 28 height 16
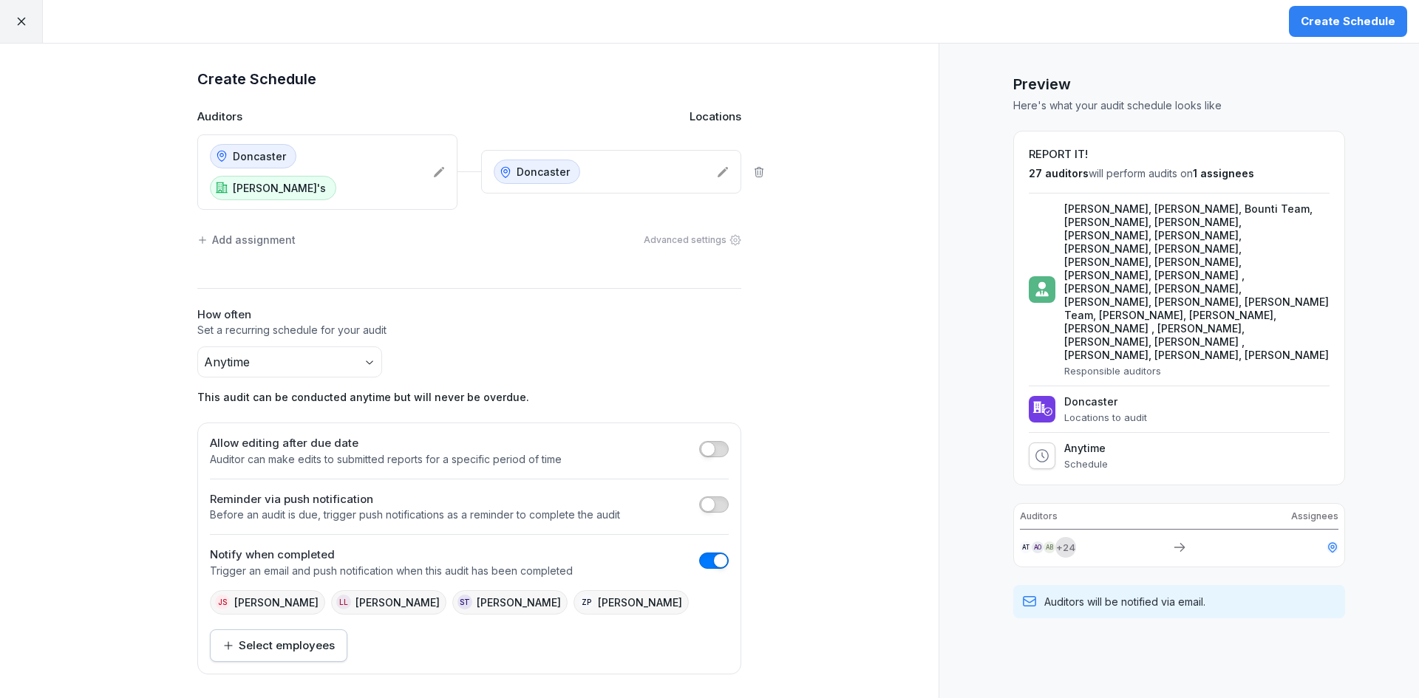
click at [1382, 25] on div "Create Schedule" at bounding box center [1347, 21] width 95 height 16
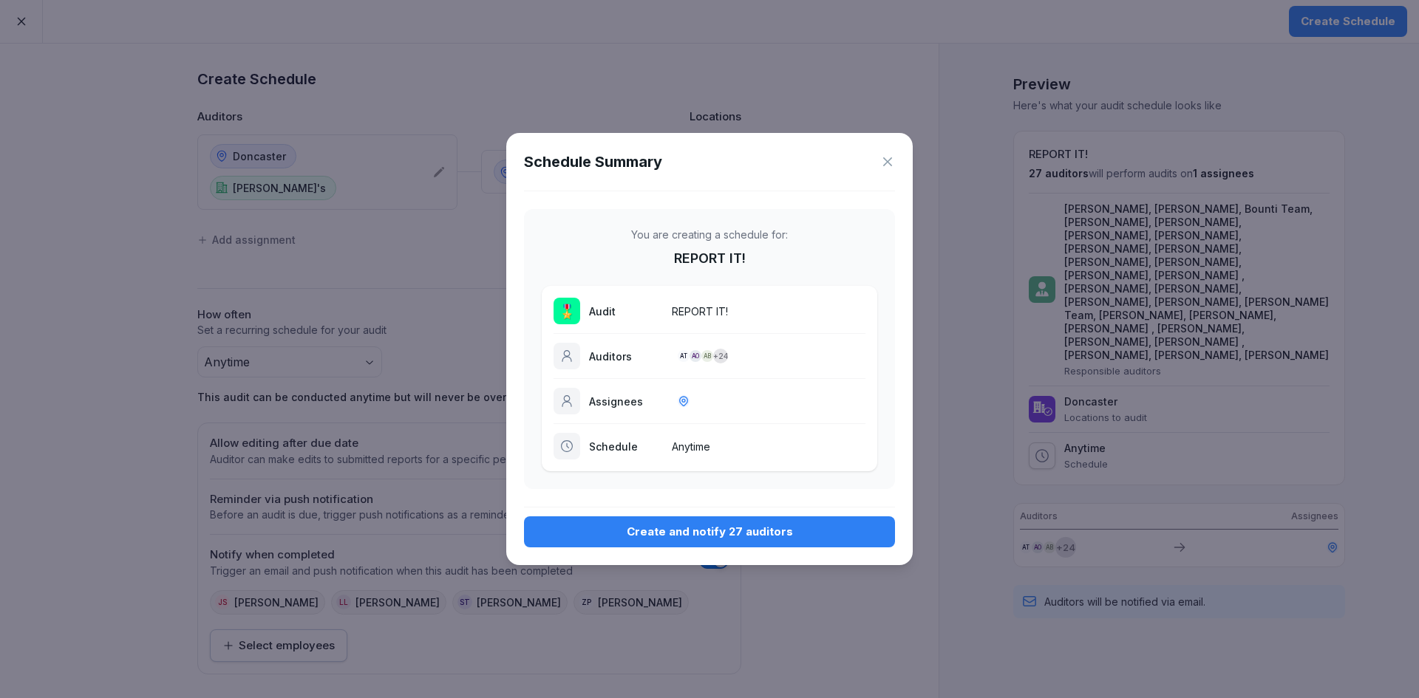
click at [799, 542] on button "Create and notify 27 auditors" at bounding box center [709, 531] width 371 height 31
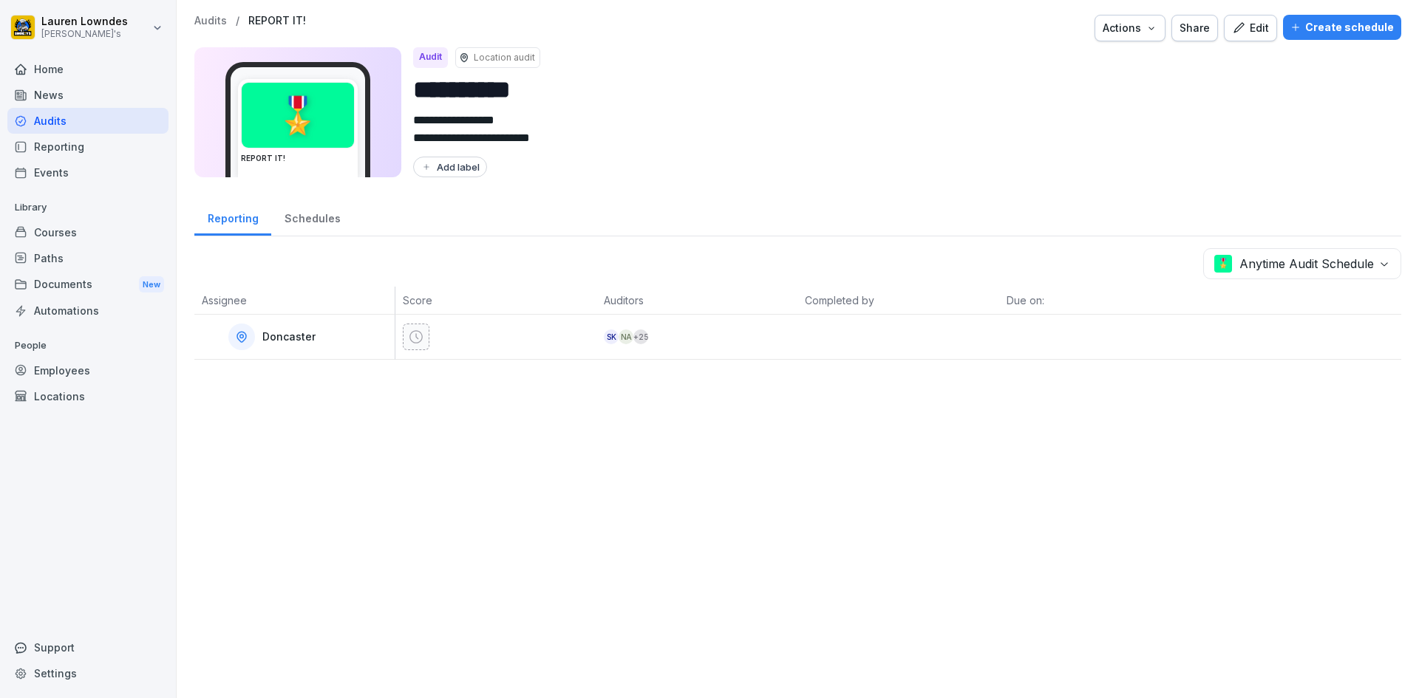
click at [412, 324] on div at bounding box center [416, 337] width 27 height 27
click at [414, 333] on icon at bounding box center [416, 337] width 15 height 15
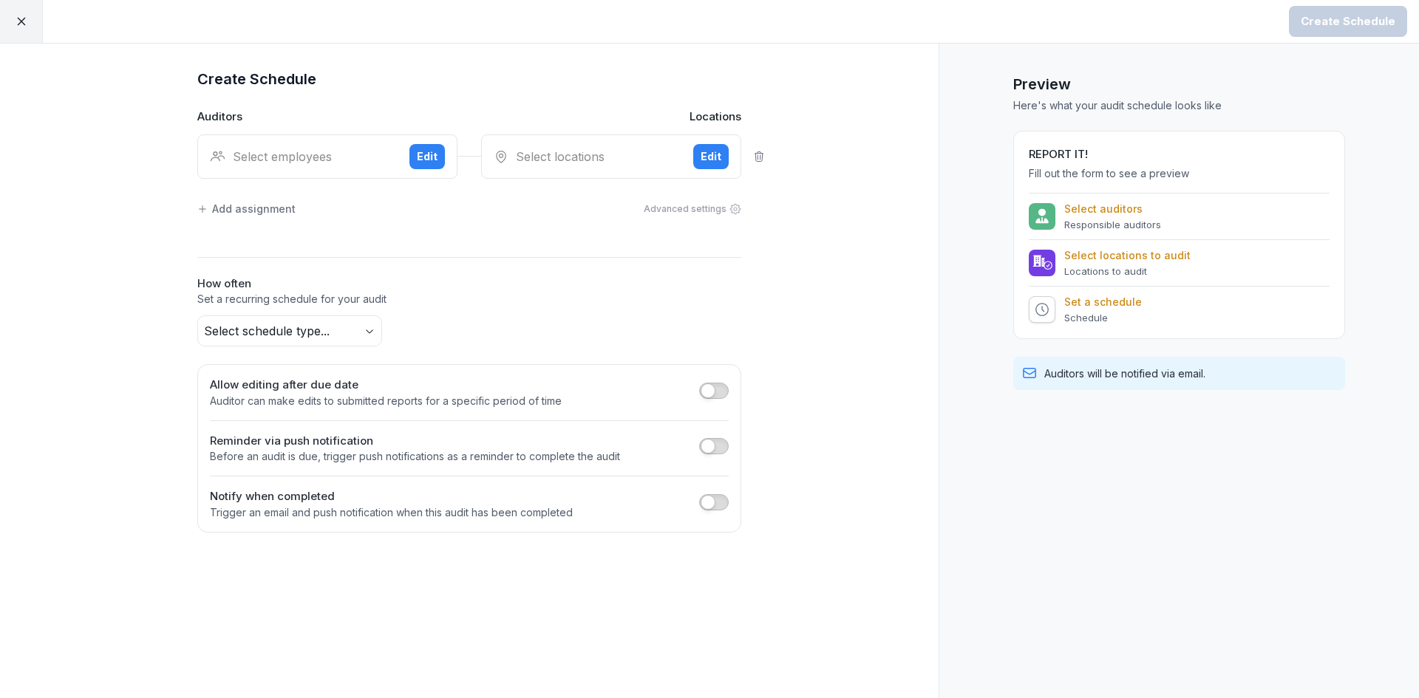
click at [18, 7] on div at bounding box center [21, 21] width 43 height 43
click at [137, 341] on div "Create Schedule Auditors Locations Select employees Edit Select locations Edit …" at bounding box center [469, 371] width 938 height 655
click at [1142, 370] on p "Auditors will be notified via email." at bounding box center [1124, 374] width 161 height 16
click at [20, 21] on icon at bounding box center [21, 22] width 8 height 8
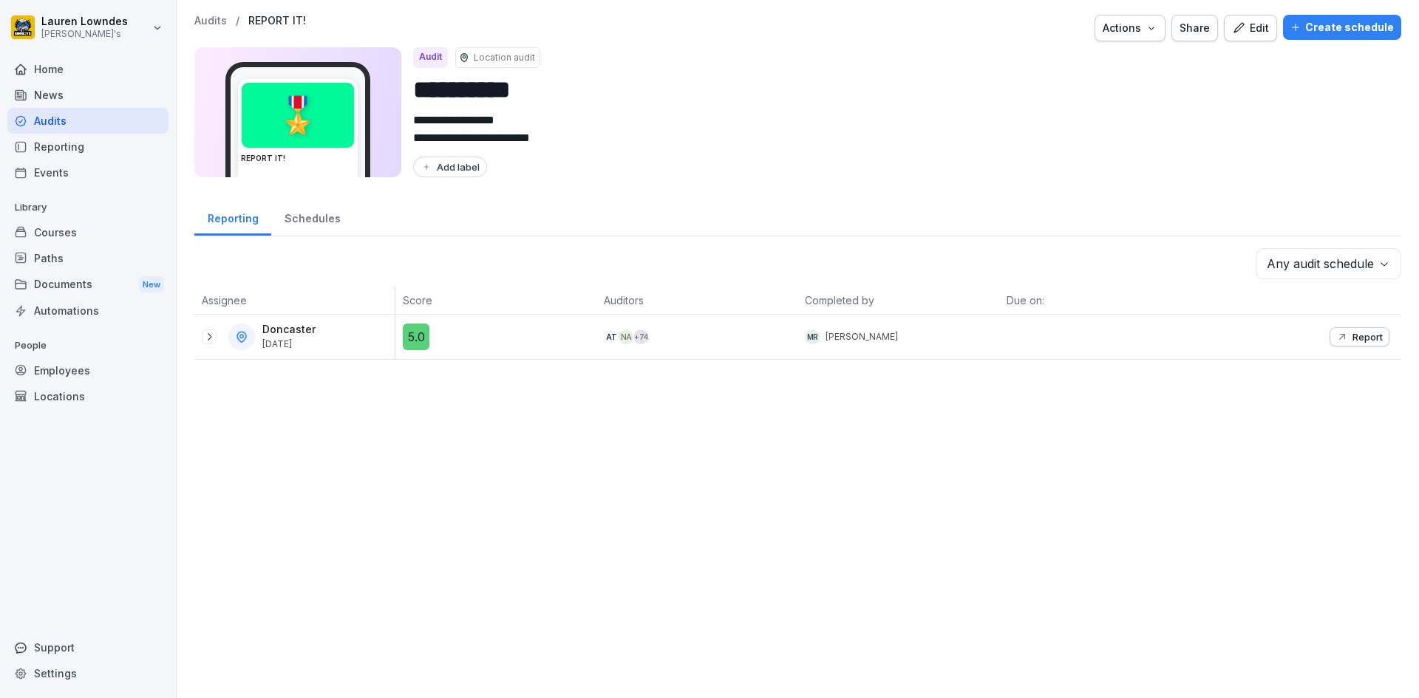
click at [1303, 31] on div "Create schedule" at bounding box center [1341, 27] width 103 height 16
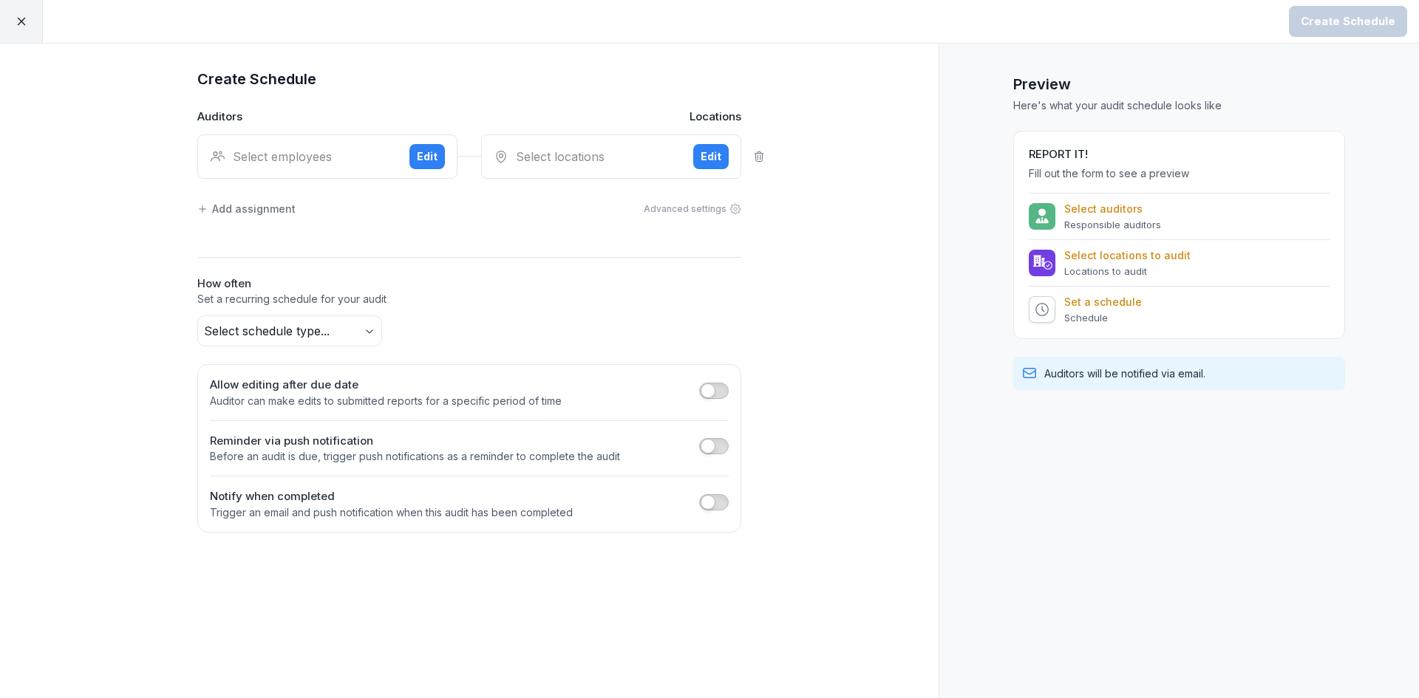
click at [15, 18] on icon at bounding box center [21, 21] width 13 height 13
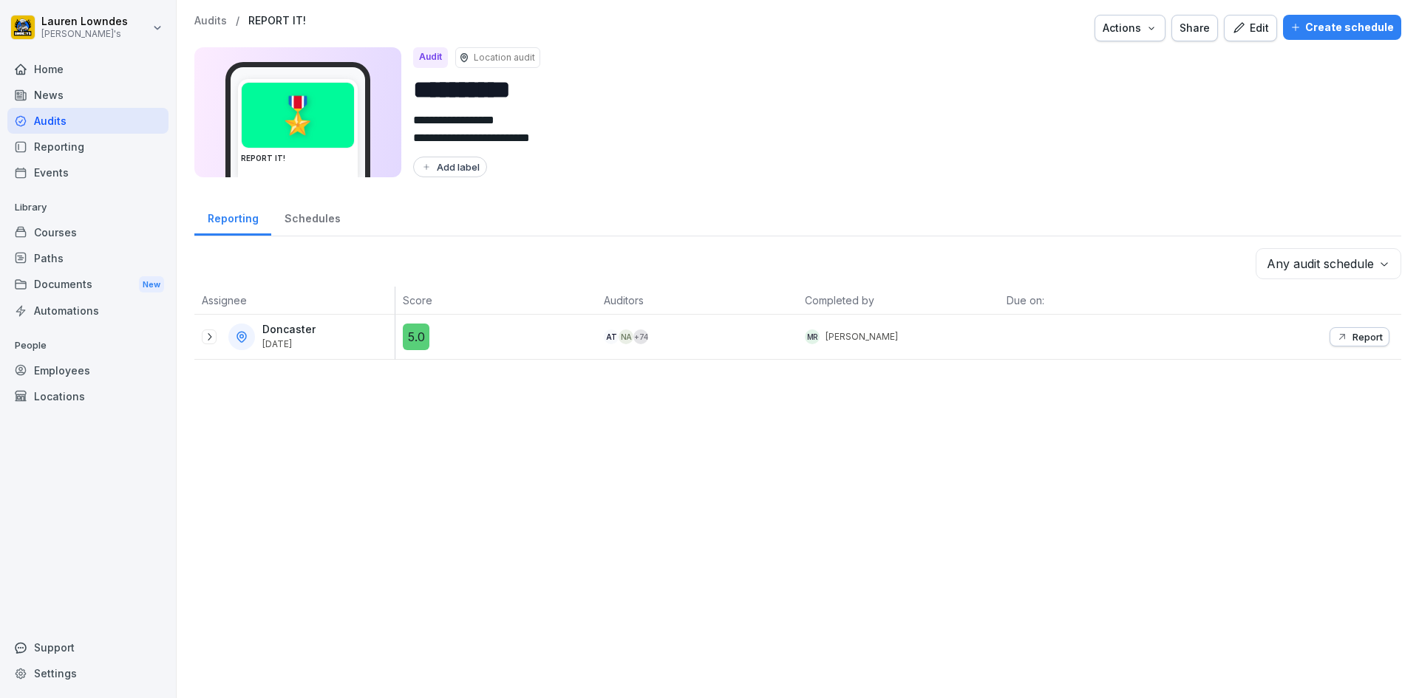
click at [204, 341] on icon at bounding box center [209, 337] width 12 height 12
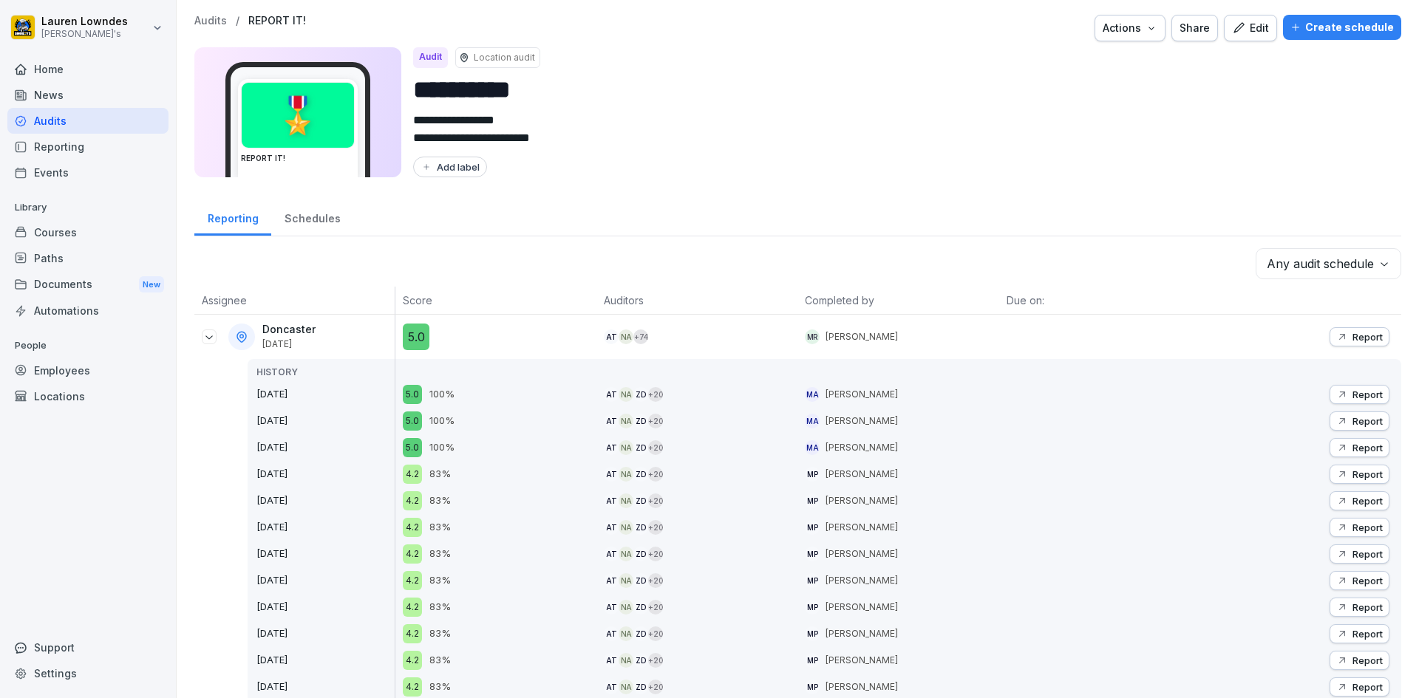
click at [207, 341] on icon at bounding box center [209, 337] width 12 height 12
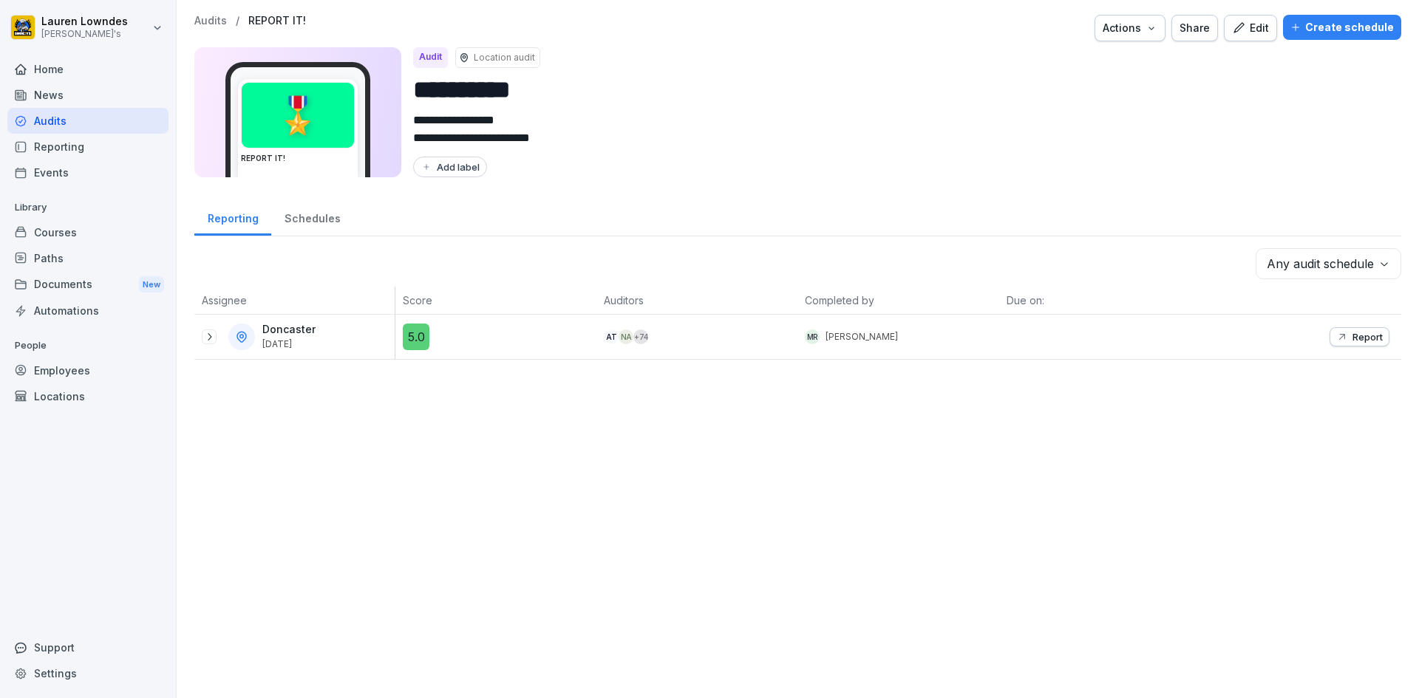
click at [207, 341] on icon at bounding box center [209, 337] width 12 height 12
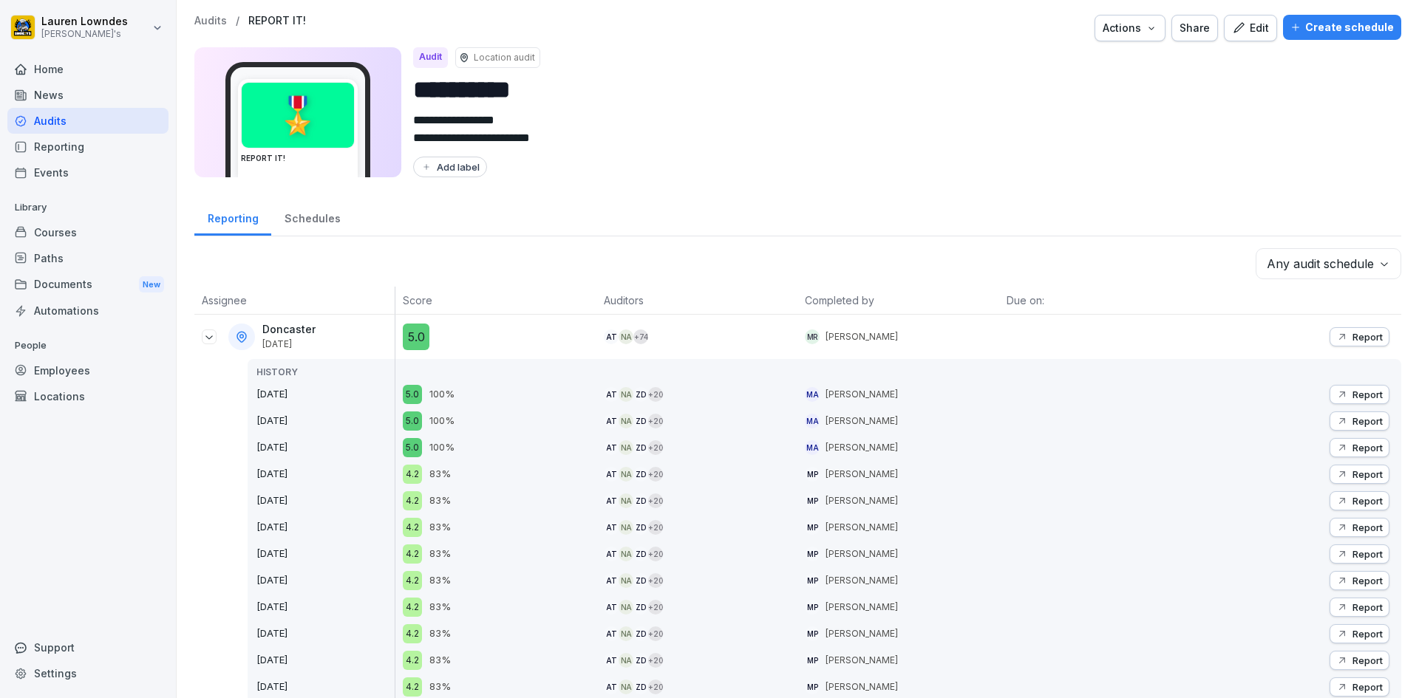
click at [207, 341] on icon at bounding box center [209, 337] width 12 height 12
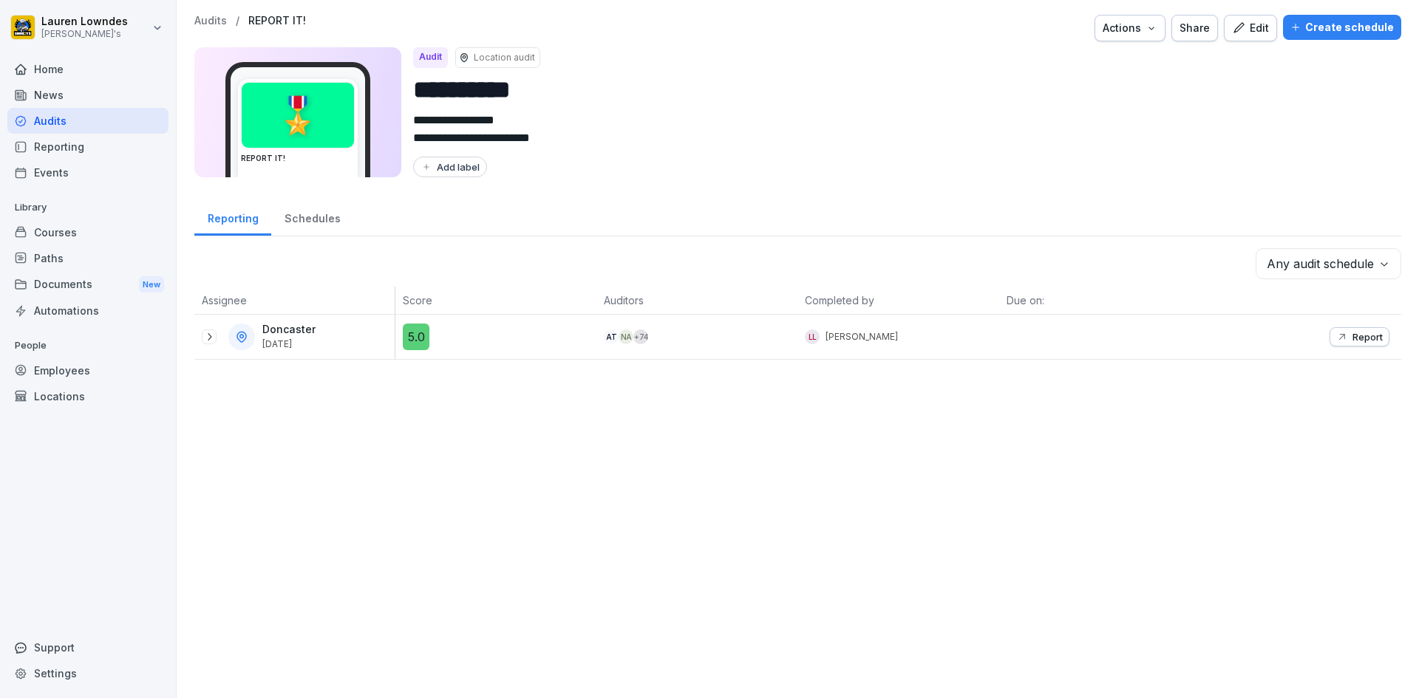
click at [38, 70] on div "Home" at bounding box center [87, 69] width 161 height 26
